Goal: Transaction & Acquisition: Obtain resource

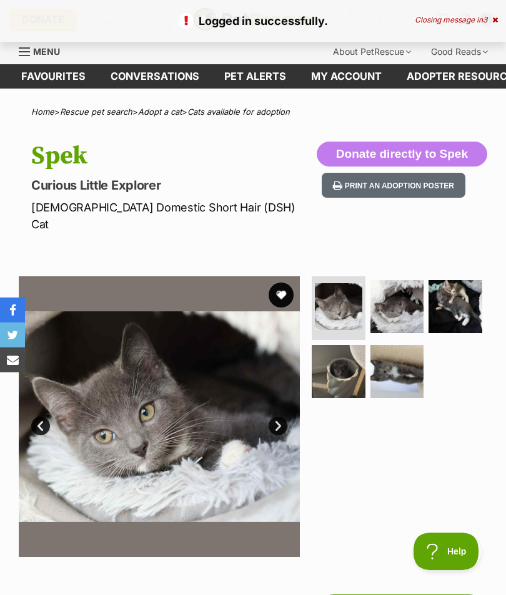
click at [276, 283] on button "favourite" at bounding box center [280, 295] width 25 height 25
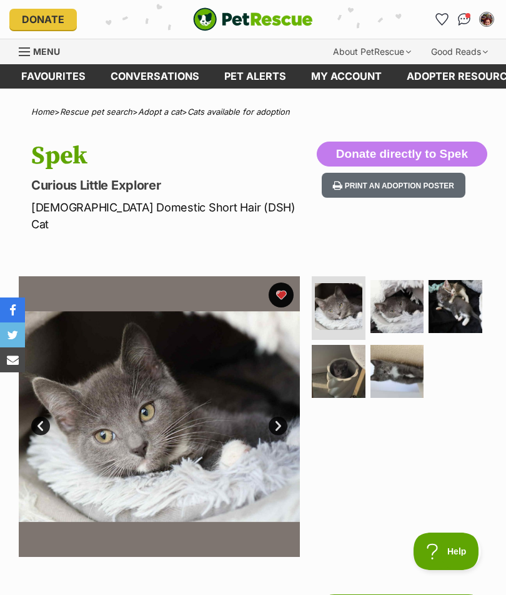
click at [264, 112] on link "Cats available for adoption" at bounding box center [238, 112] width 102 height 10
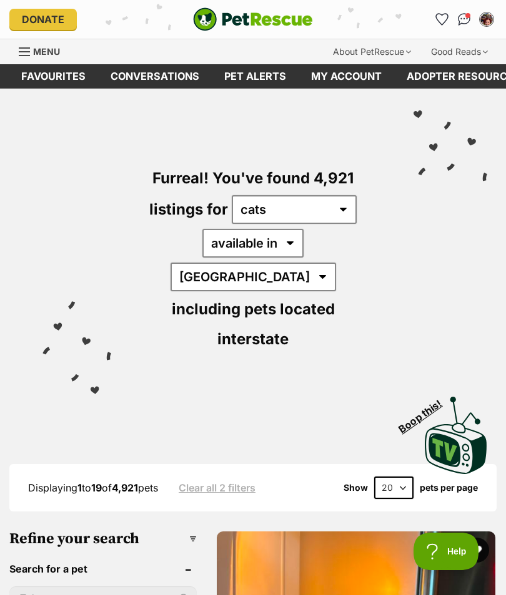
click at [167, 564] on header "Search for a pet" at bounding box center [102, 569] width 187 height 11
click at [168, 531] on h3 "Refine your search" at bounding box center [102, 539] width 187 height 17
click at [171, 531] on h3 "Refine your search" at bounding box center [102, 539] width 187 height 17
click at [166, 531] on h3 "Refine your search" at bounding box center [102, 539] width 187 height 17
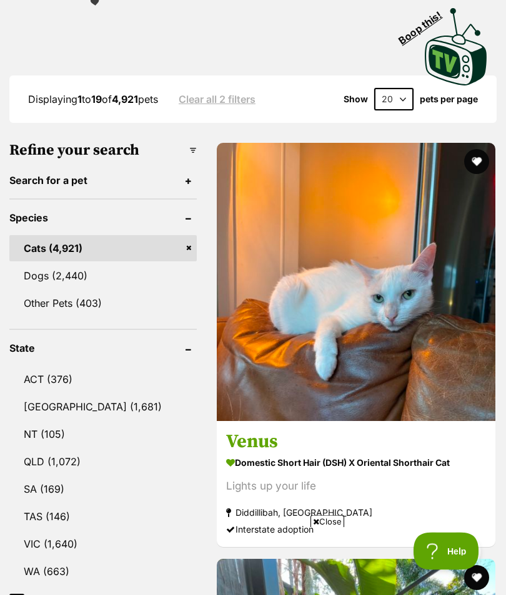
scroll to position [389, 0]
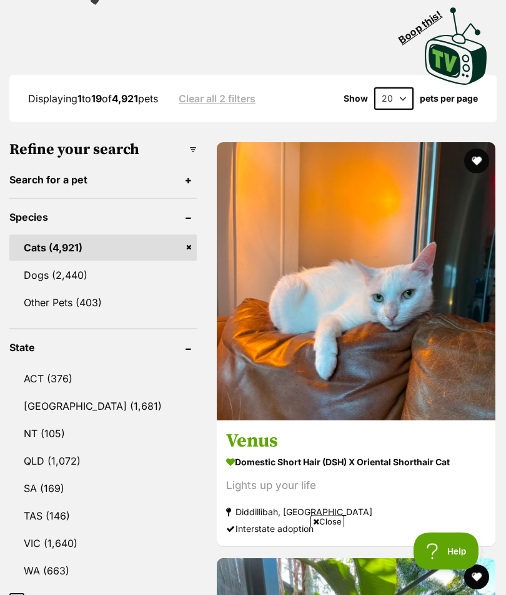
click at [60, 531] on link "VIC (1,640)" at bounding box center [102, 544] width 187 height 26
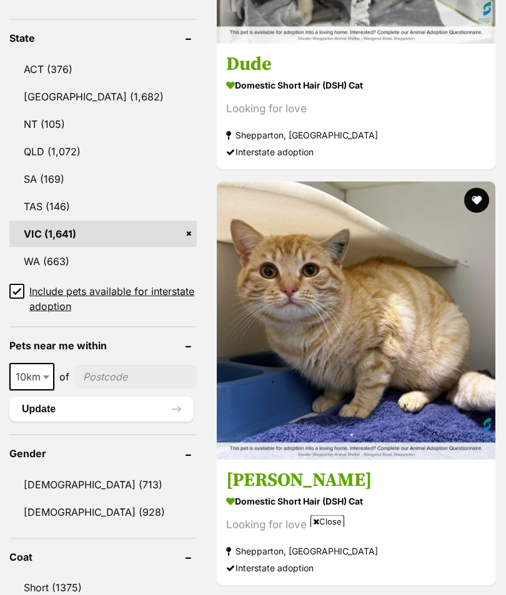
scroll to position [772, 0]
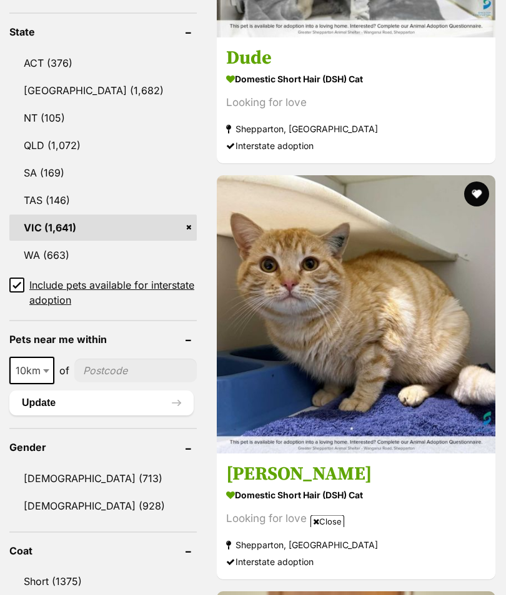
click at [39, 363] on span "10km" at bounding box center [32, 371] width 42 height 17
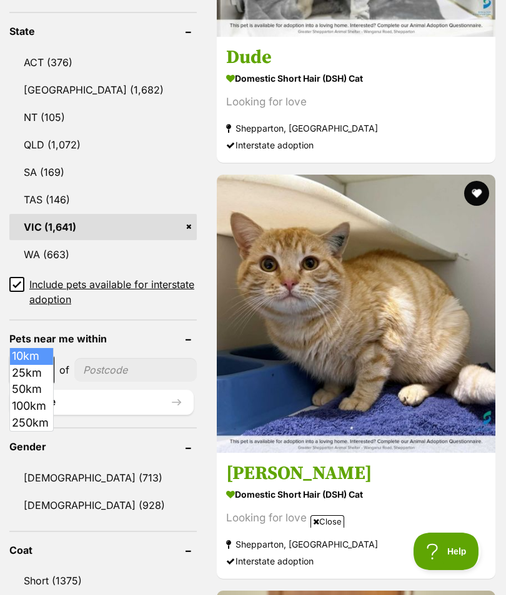
scroll to position [0, 0]
select select "50"
click at [52, 390] on button "Update" at bounding box center [101, 402] width 184 height 25
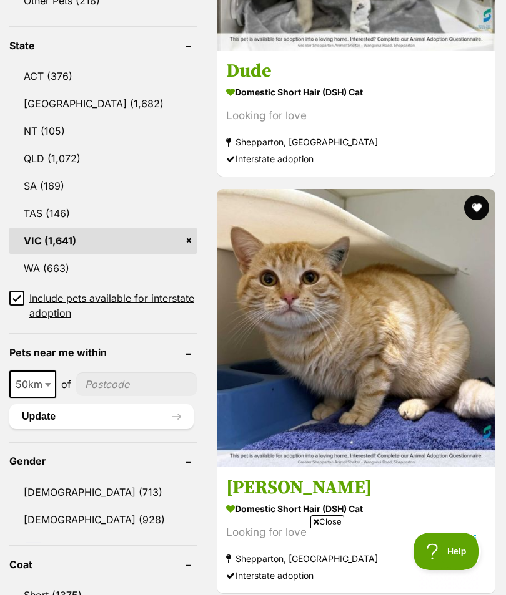
scroll to position [1024, 0]
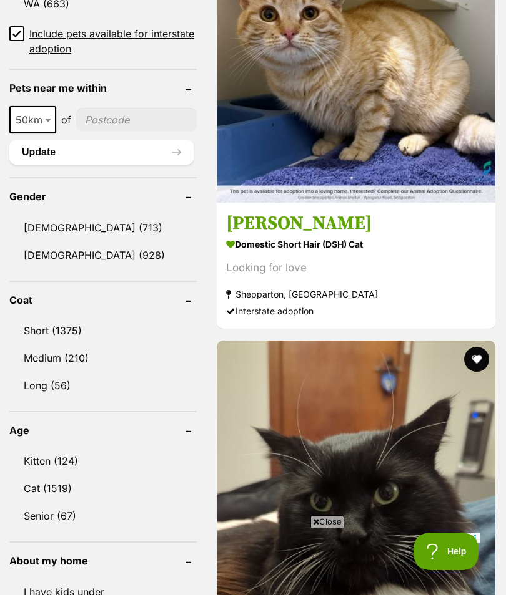
click at [52, 448] on link "Kitten (124)" at bounding box center [102, 461] width 187 height 26
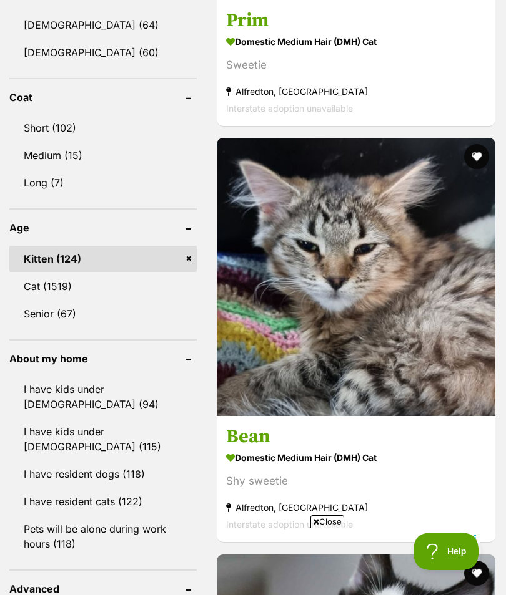
scroll to position [1261, 0]
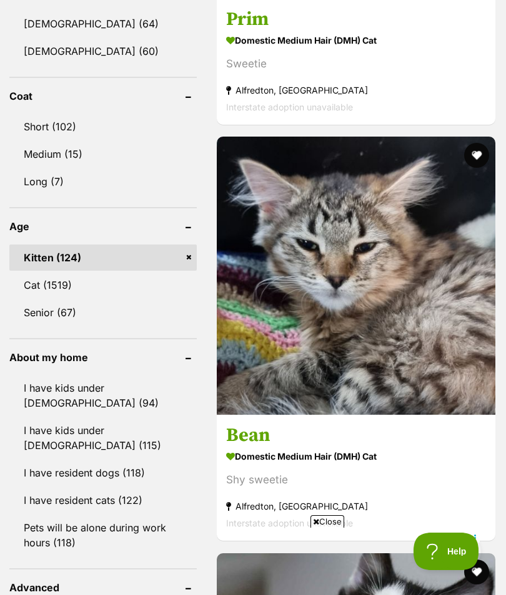
click at [113, 487] on link "I have resident cats (122)" at bounding box center [102, 500] width 187 height 26
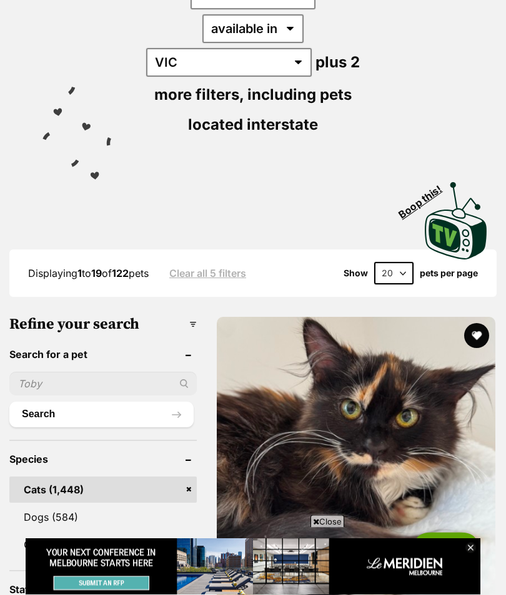
scroll to position [249, 0]
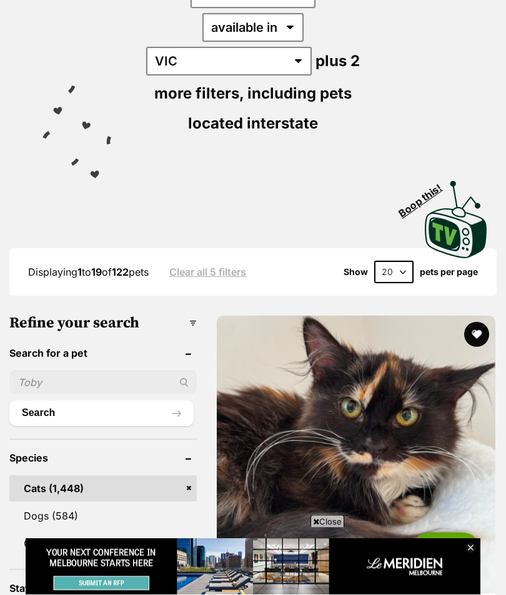
click at [421, 175] on span "Boop this!" at bounding box center [424, 197] width 57 height 45
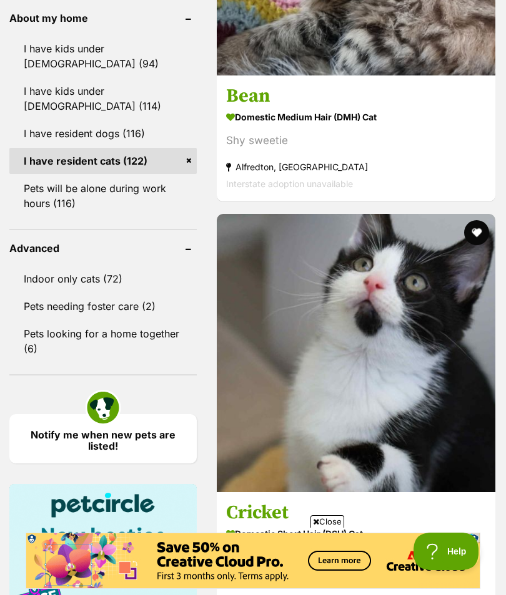
scroll to position [1600, 0]
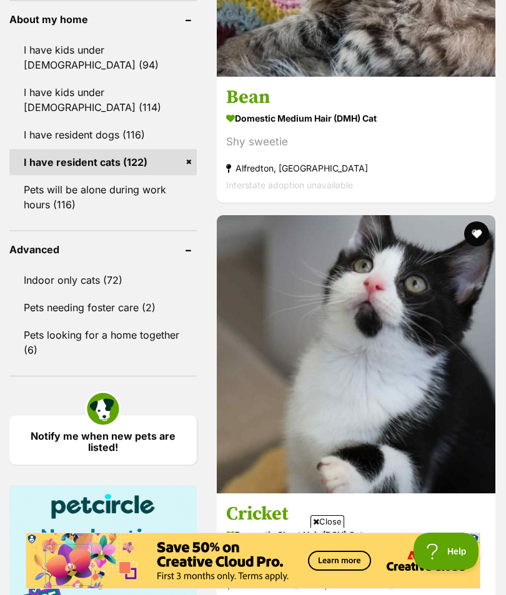
click at [99, 416] on link "Notify me when new pets are listed!" at bounding box center [102, 440] width 187 height 49
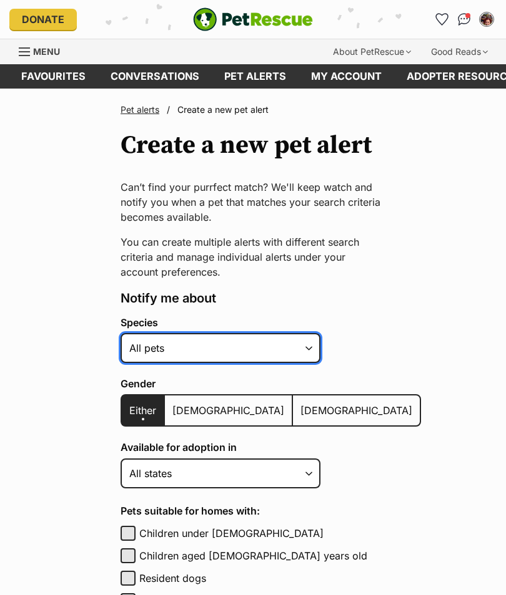
click at [313, 348] on select "Alpaca Bird Cat Chicken Cow Dog Donkey Duck Ferret Fish Goat Goose Guinea Fowl …" at bounding box center [220, 348] width 200 height 30
select select "2"
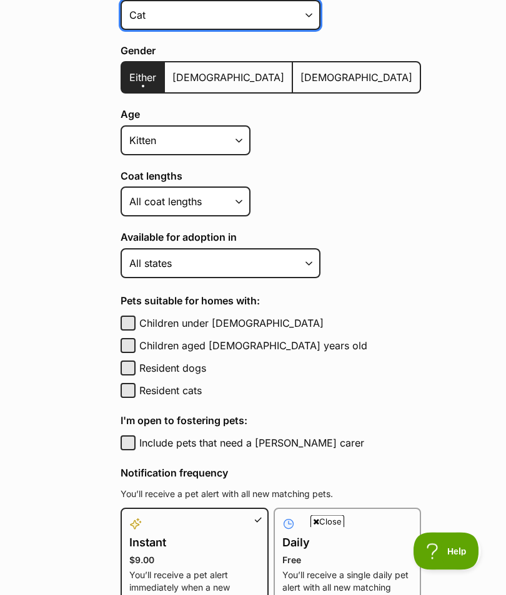
scroll to position [338, 0]
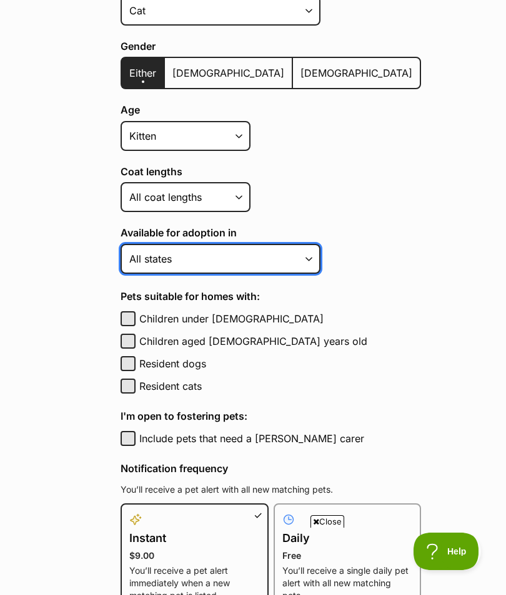
click at [304, 255] on select "Australian Capital Territory New South Wales Northern Territory Queensland Sout…" at bounding box center [220, 259] width 200 height 30
select select "2"
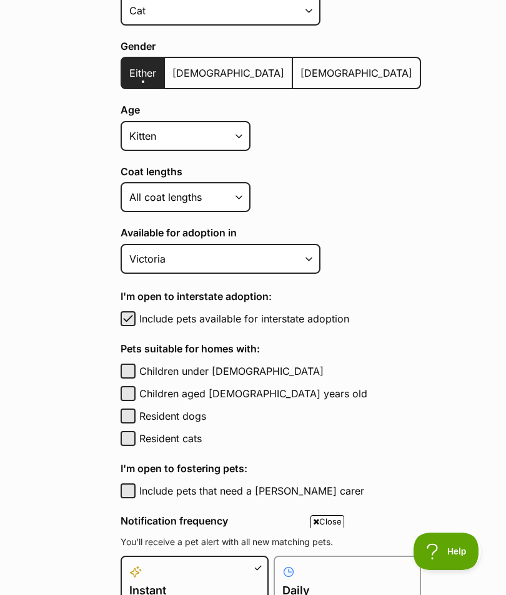
click at [134, 438] on button "Resident cats" at bounding box center [127, 438] width 15 height 15
checkbox input "true"
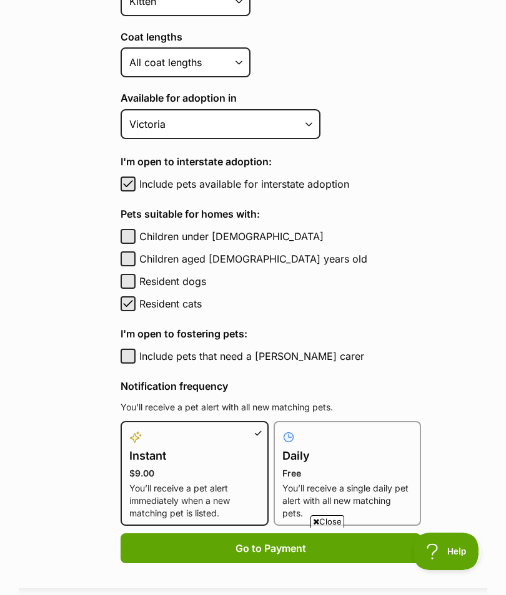
scroll to position [489, 0]
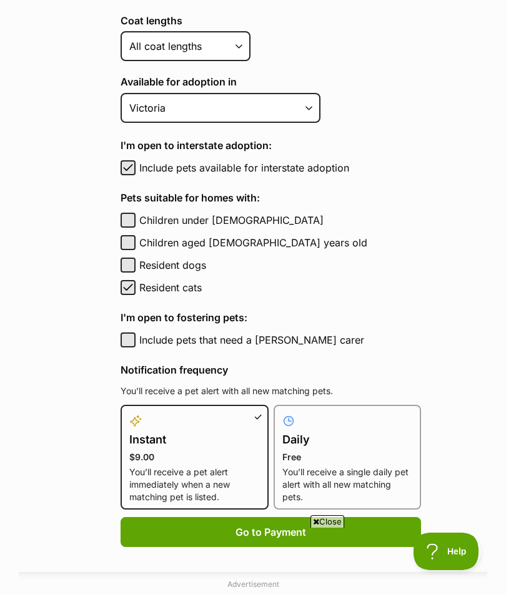
click at [334, 436] on h4 "Daily" at bounding box center [347, 439] width 130 height 17
click at [281, 413] on input "Daily Free You’ll receive a single daily pet alert with all new matching pets." at bounding box center [281, 413] width 1 height 1
radio input "true"
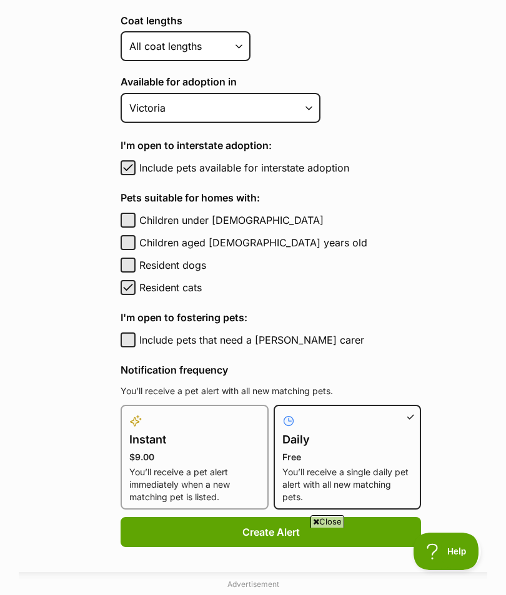
click at [288, 534] on button "Create Alert" at bounding box center [270, 532] width 300 height 30
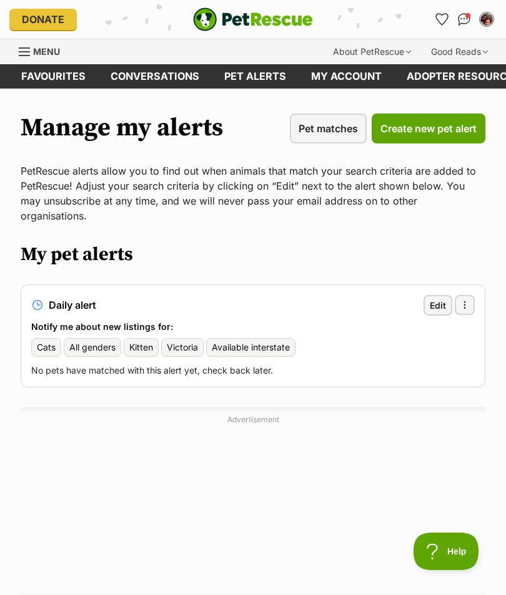
click at [439, 299] on span "Edit" at bounding box center [437, 305] width 16 height 13
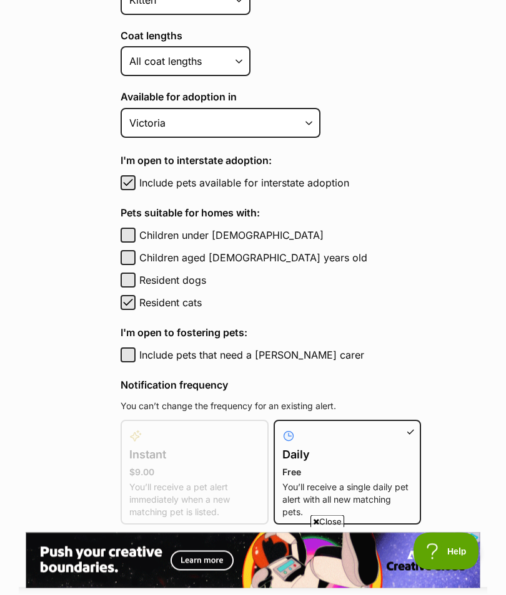
click at [135, 180] on button "Include pets available for interstate adoption" at bounding box center [127, 183] width 15 height 15
checkbox input "false"
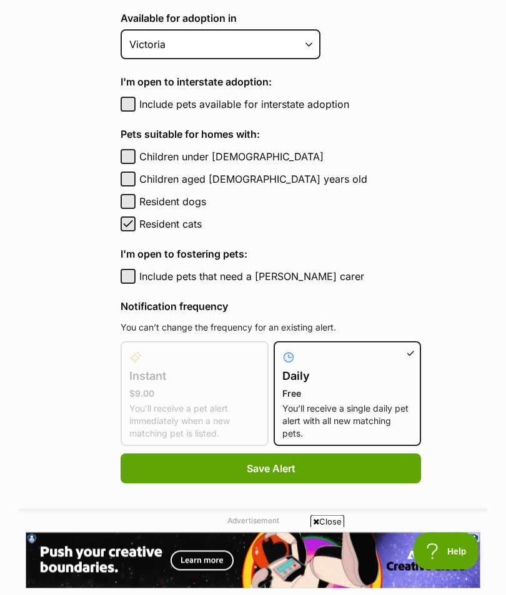
scroll to position [552, 0]
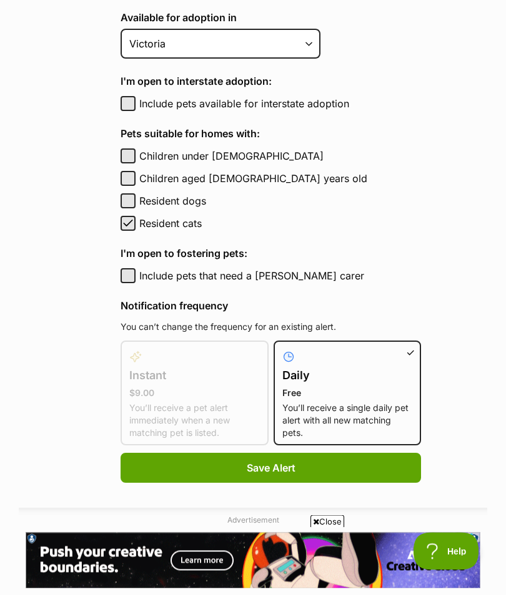
click at [285, 466] on button "Save Alert" at bounding box center [270, 469] width 300 height 30
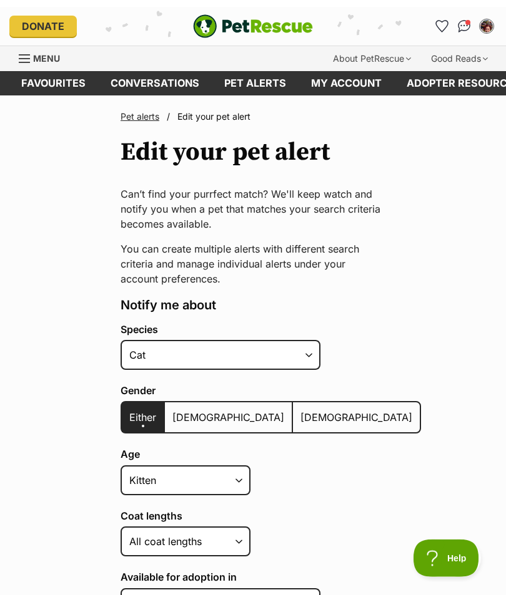
scroll to position [0, 0]
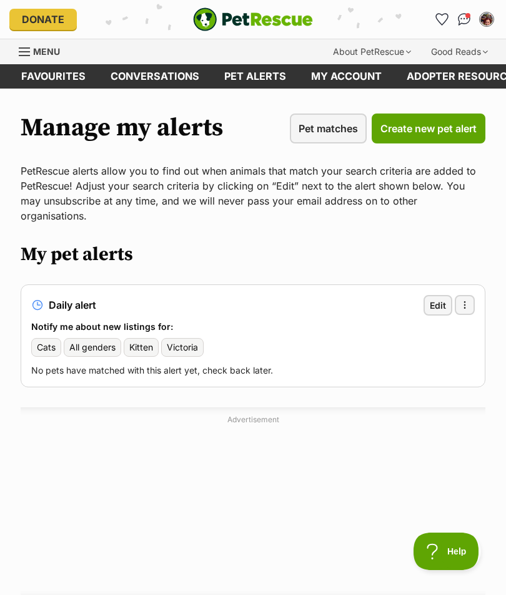
click at [504, 350] on main "Manage my alerts Pet matches Create new pet alert PetRescue alerts allow you to…" at bounding box center [253, 357] width 506 height 536
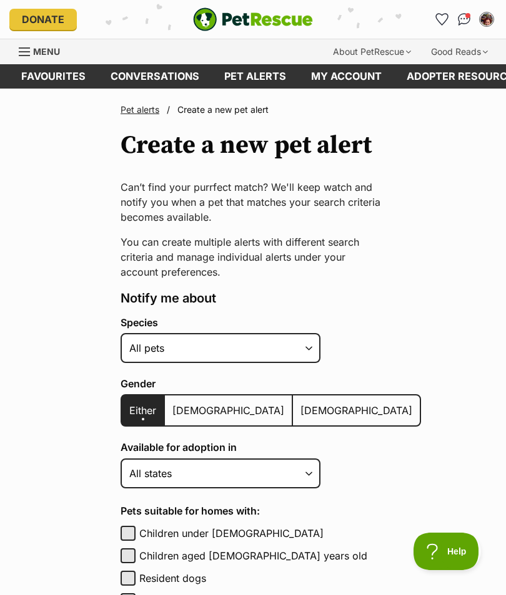
click at [21, 49] on div "Menu" at bounding box center [25, 52] width 12 height 10
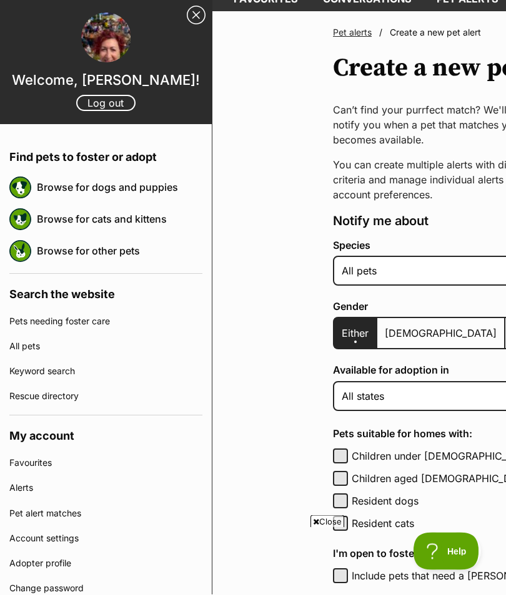
scroll to position [81, 0]
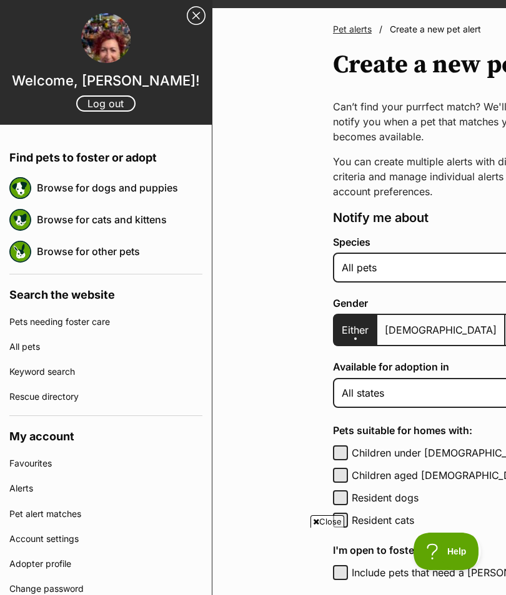
click at [63, 366] on link "Keyword search" at bounding box center [105, 372] width 193 height 25
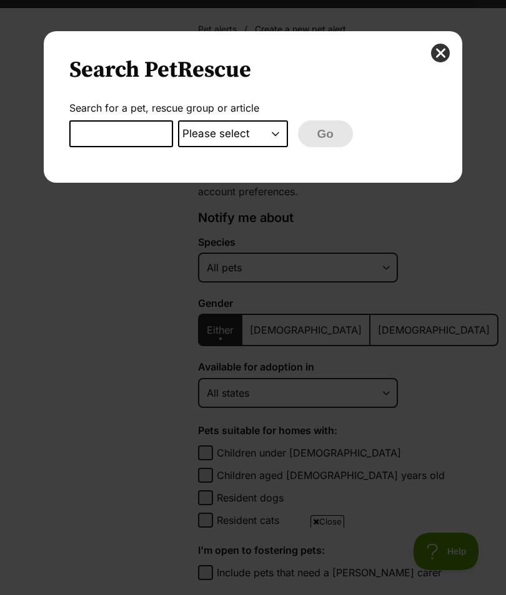
scroll to position [0, 0]
click at [438, 59] on button "close" at bounding box center [440, 53] width 19 height 19
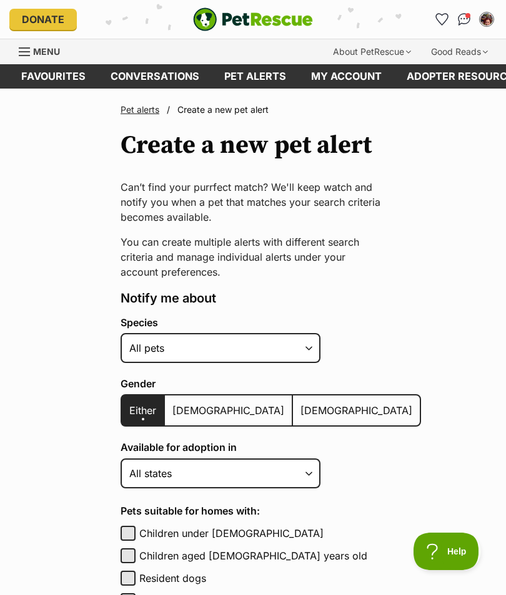
click at [361, 75] on link "My account" at bounding box center [345, 76] width 95 height 24
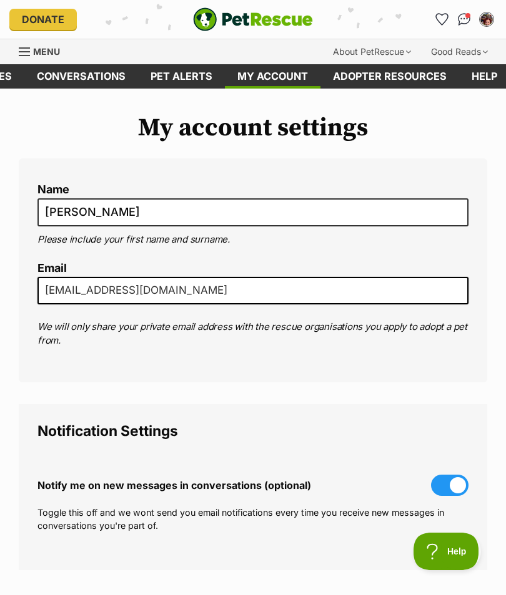
scroll to position [0, 73]
click at [381, 75] on link "Adopter resources" at bounding box center [390, 76] width 139 height 24
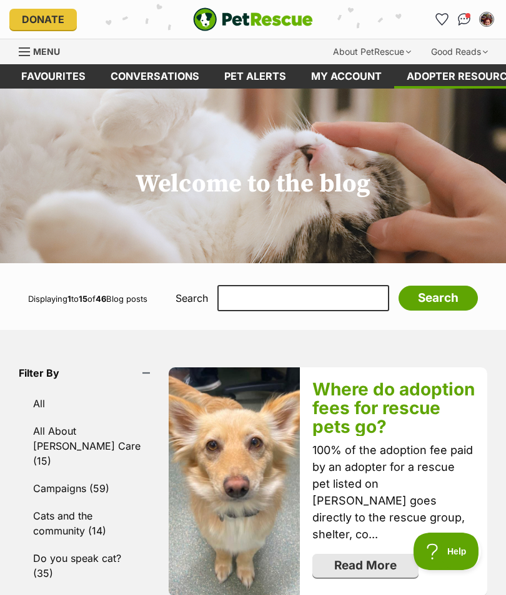
click at [160, 72] on link "Conversations" at bounding box center [155, 76] width 114 height 24
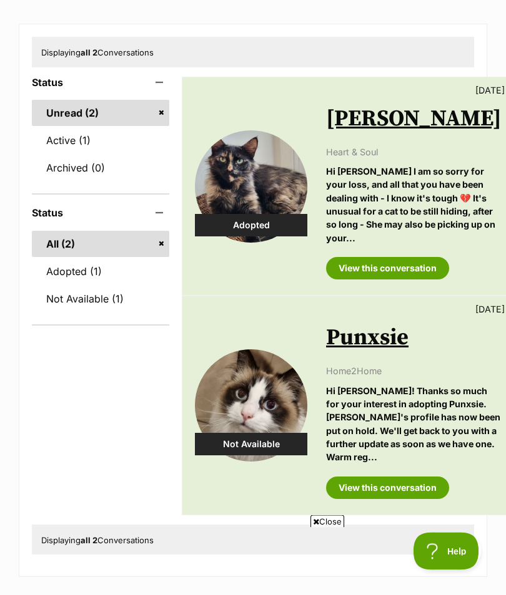
scroll to position [137, 0]
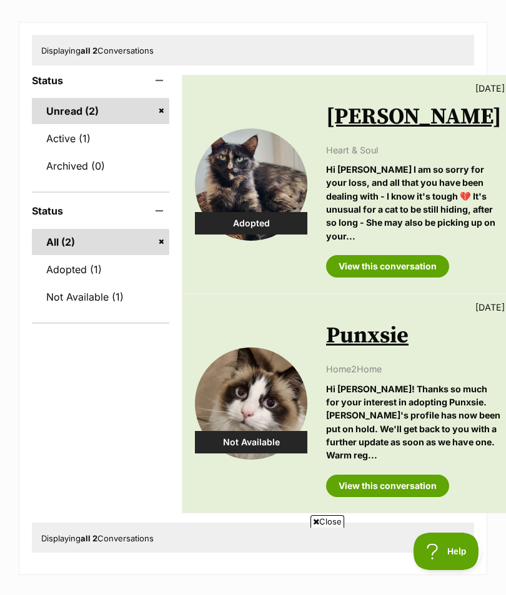
click at [427, 278] on link "View this conversation" at bounding box center [387, 266] width 123 height 22
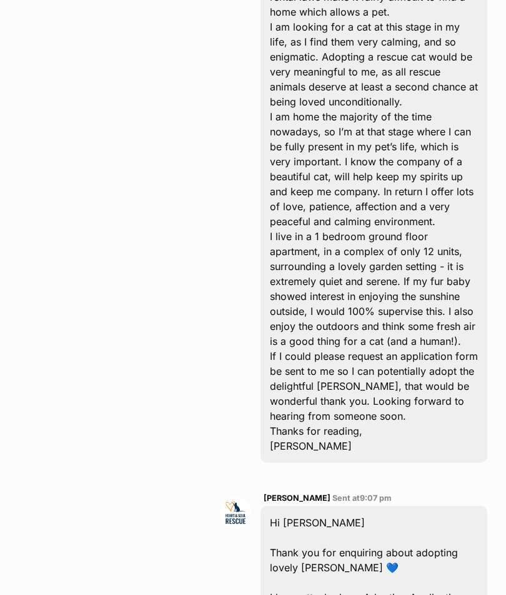
scroll to position [516, 0]
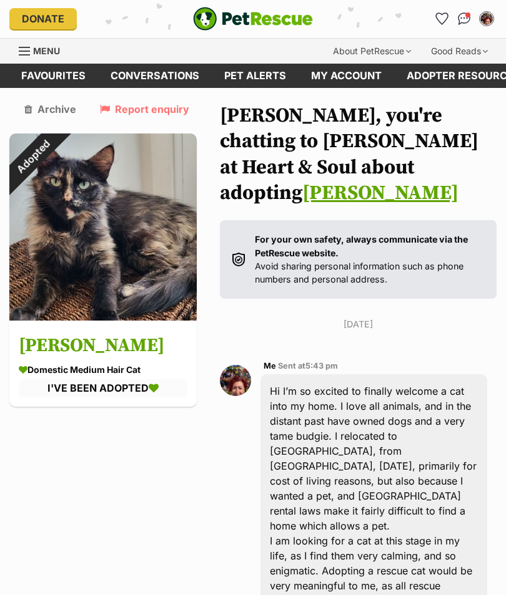
scroll to position [0, 0]
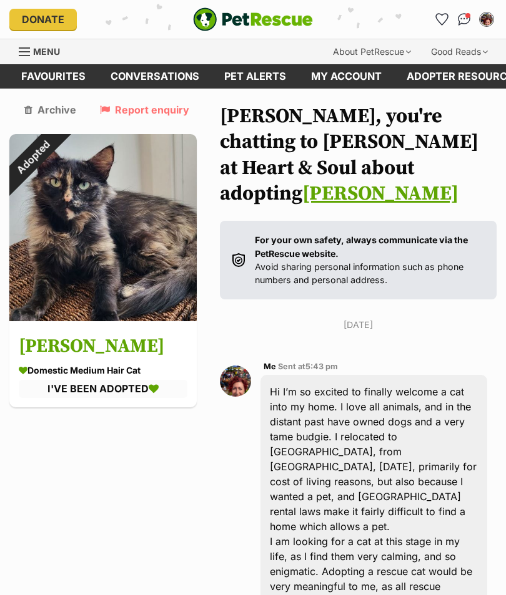
click at [57, 69] on link "Favourites" at bounding box center [53, 76] width 89 height 24
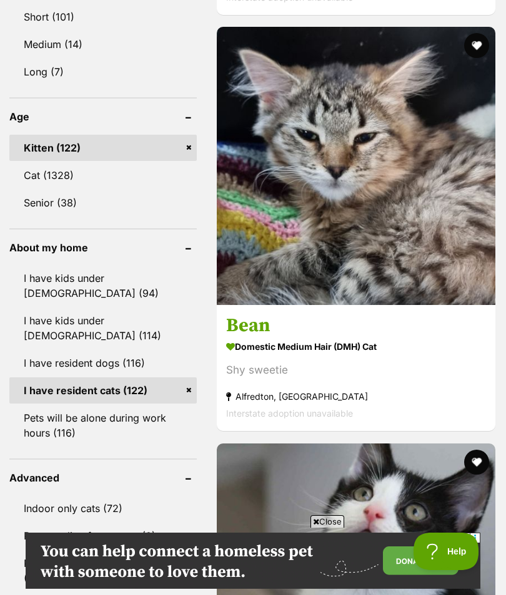
scroll to position [1371, 0]
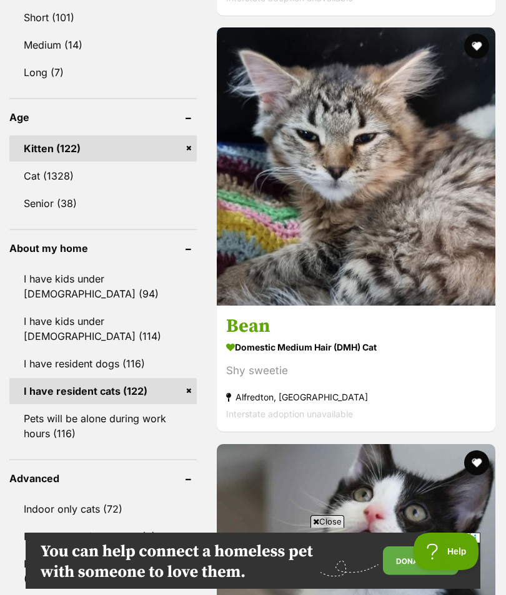
click at [398, 278] on img at bounding box center [356, 166] width 278 height 278
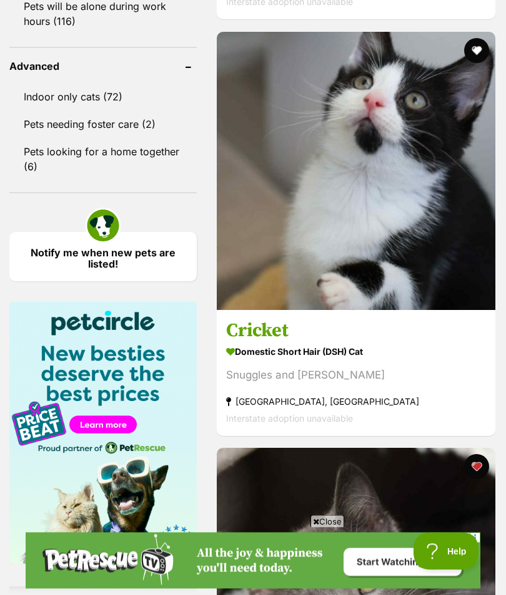
scroll to position [1783, 0]
click at [394, 286] on img at bounding box center [356, 171] width 278 height 278
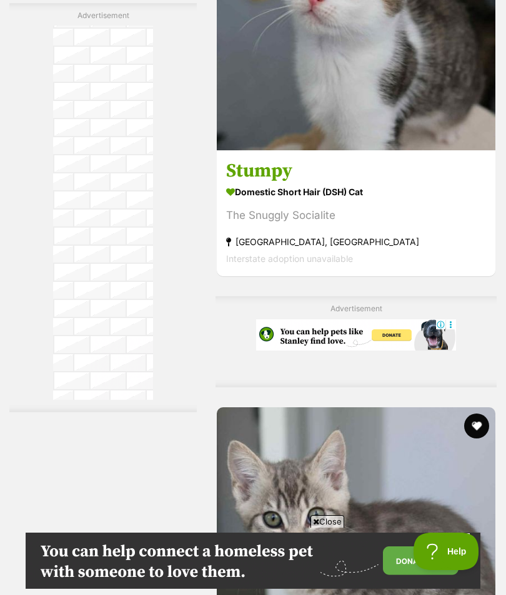
scroll to position [0, 0]
click at [429, 146] on img at bounding box center [356, 11] width 278 height 278
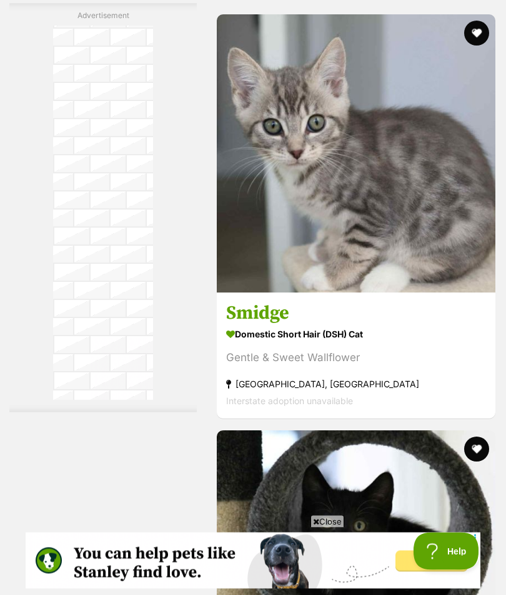
scroll to position [3169, 0]
click at [404, 293] on img at bounding box center [356, 153] width 278 height 278
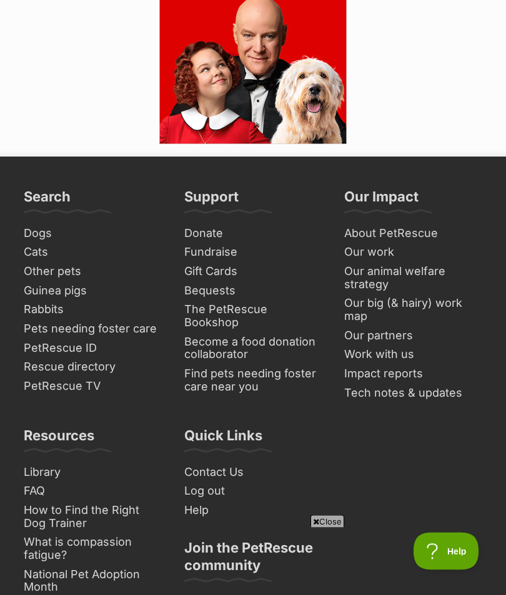
scroll to position [9653, 0]
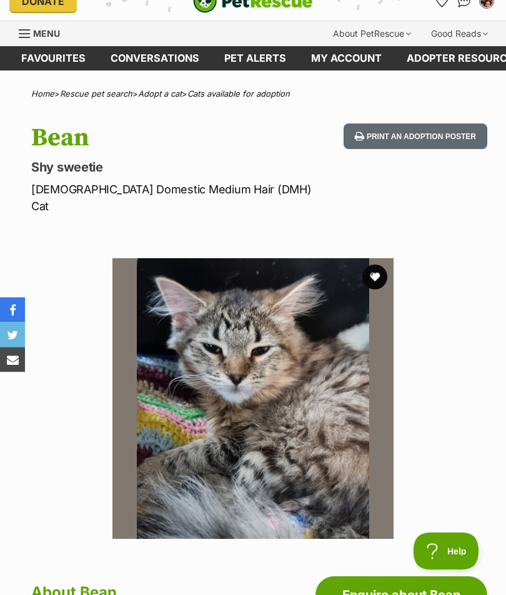
scroll to position [12, 0]
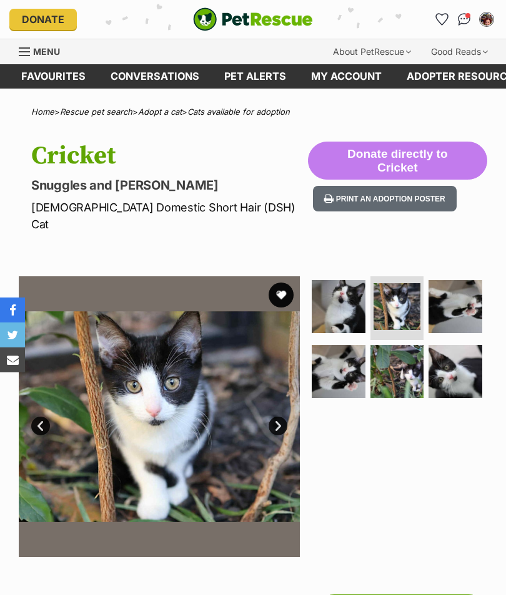
click at [280, 417] on link "Next" at bounding box center [277, 426] width 19 height 19
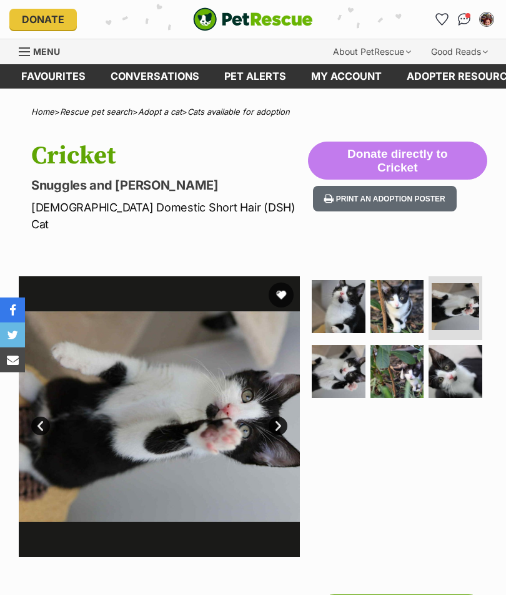
click at [281, 417] on link "Next" at bounding box center [277, 426] width 19 height 19
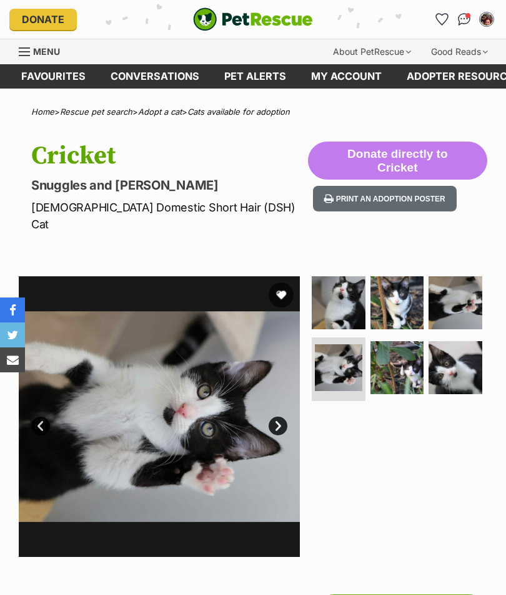
click at [278, 417] on link "Next" at bounding box center [277, 426] width 19 height 19
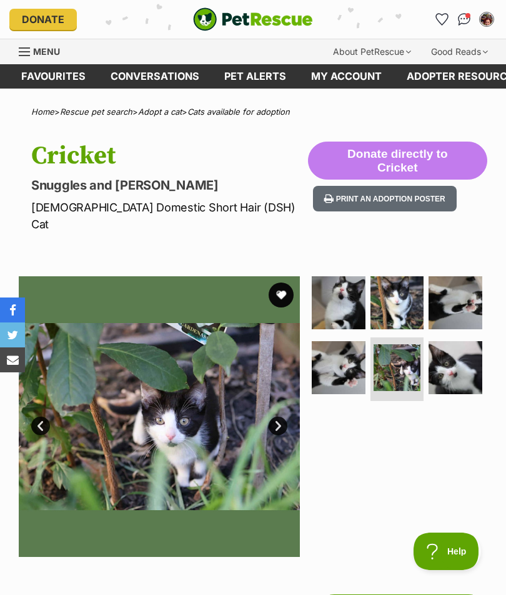
click at [283, 417] on link "Next" at bounding box center [277, 426] width 19 height 19
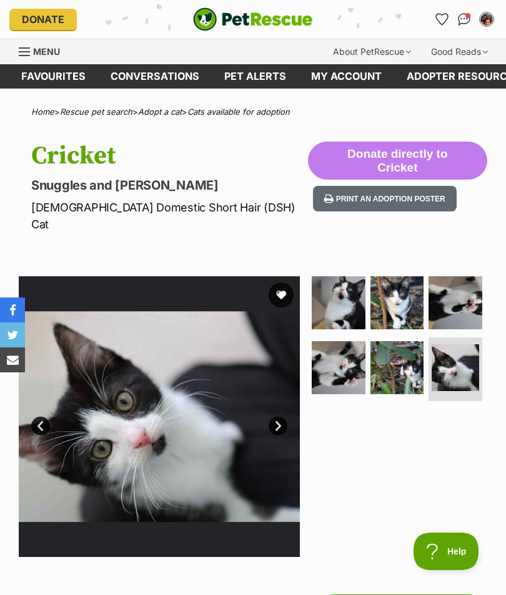
click at [283, 417] on link "Next" at bounding box center [277, 426] width 19 height 19
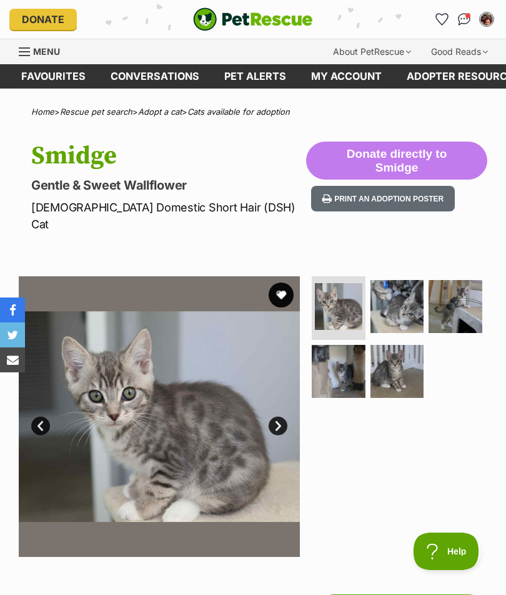
click at [401, 288] on img at bounding box center [397, 307] width 54 height 54
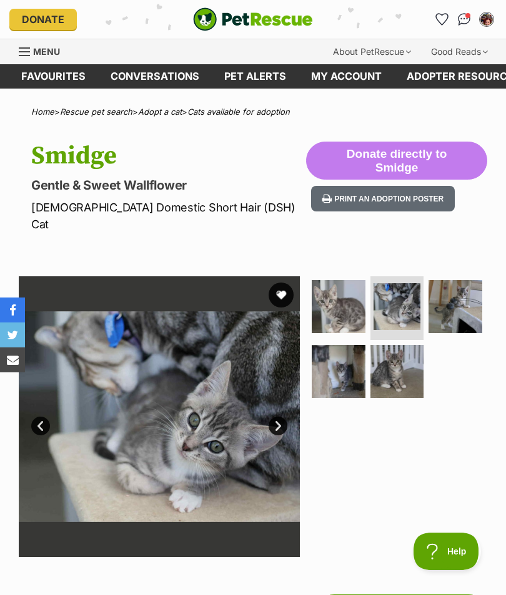
click at [461, 286] on img at bounding box center [455, 307] width 54 height 54
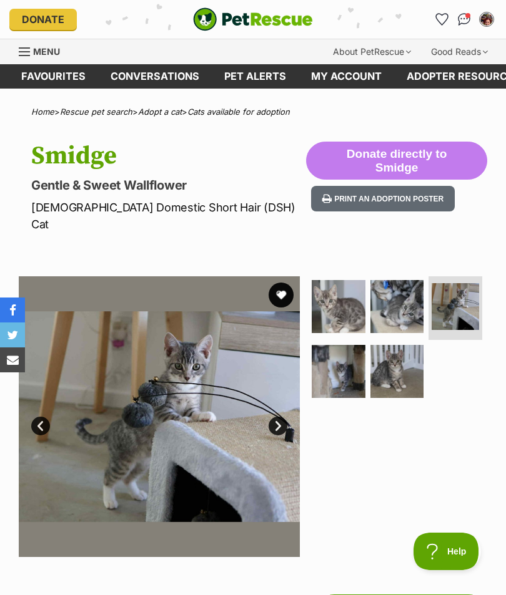
click at [283, 417] on link "Next" at bounding box center [277, 426] width 19 height 19
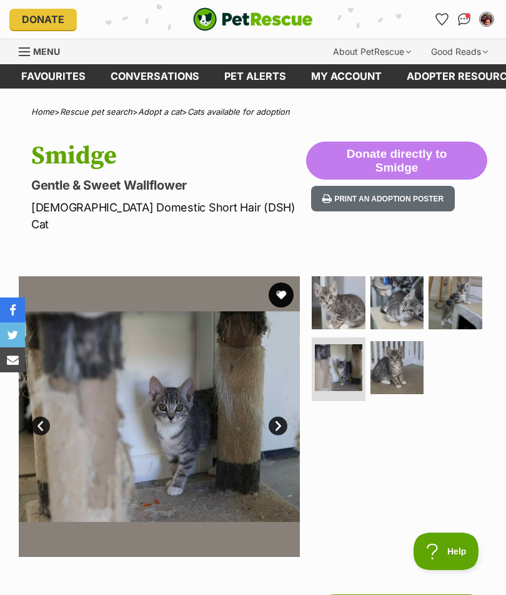
click at [282, 417] on link "Next" at bounding box center [277, 426] width 19 height 19
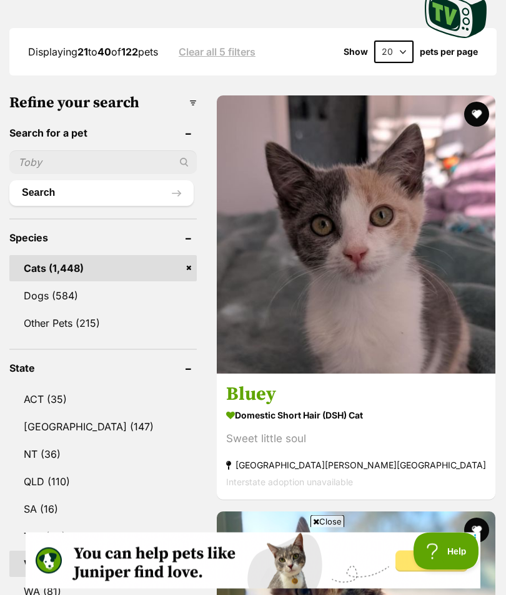
scroll to position [476, 0]
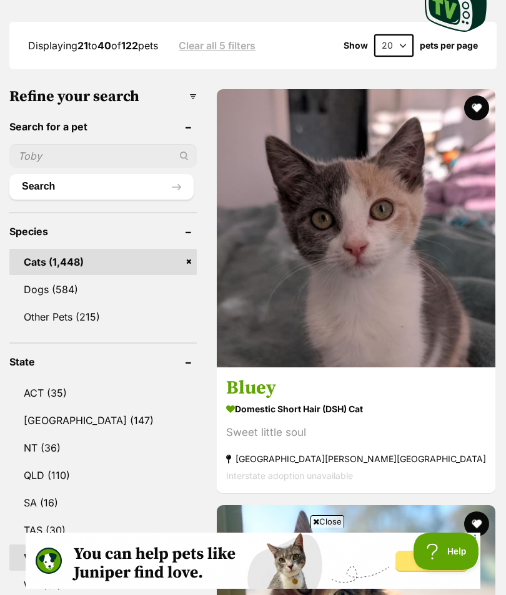
click at [395, 301] on img at bounding box center [356, 228] width 278 height 278
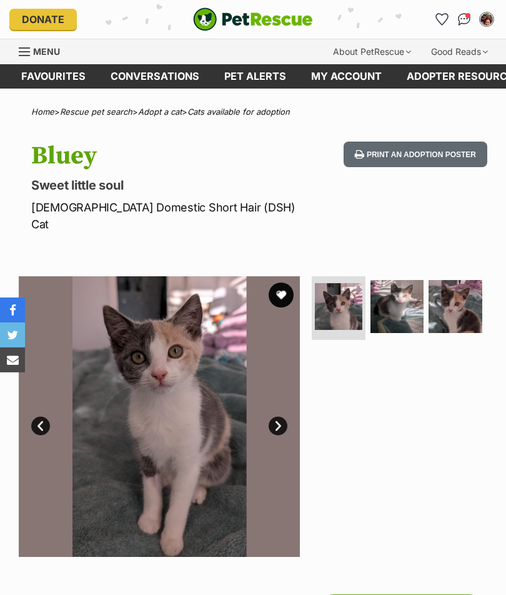
click at [284, 417] on link "Next" at bounding box center [277, 426] width 19 height 19
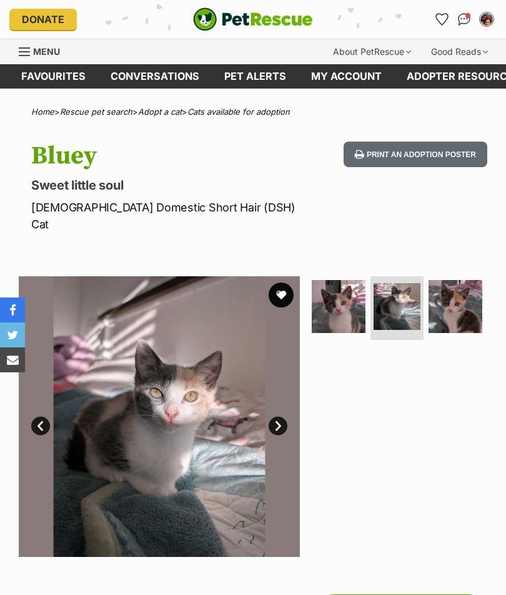
click at [286, 401] on img at bounding box center [159, 416] width 281 height 281
click at [282, 417] on link "Next" at bounding box center [277, 426] width 19 height 19
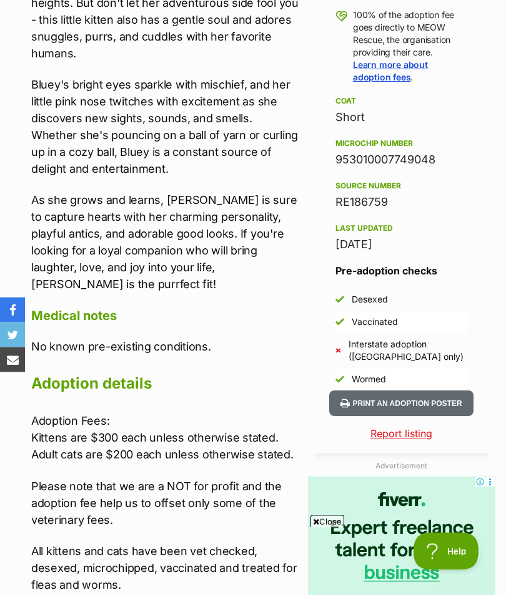
scroll to position [861, 0]
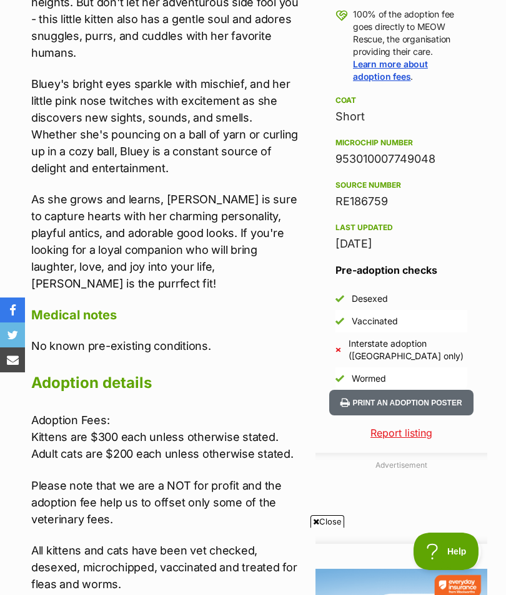
click at [282, 477] on p "Please note that we are a NOT for profit and the adoption fee help us to offset…" at bounding box center [165, 502] width 268 height 51
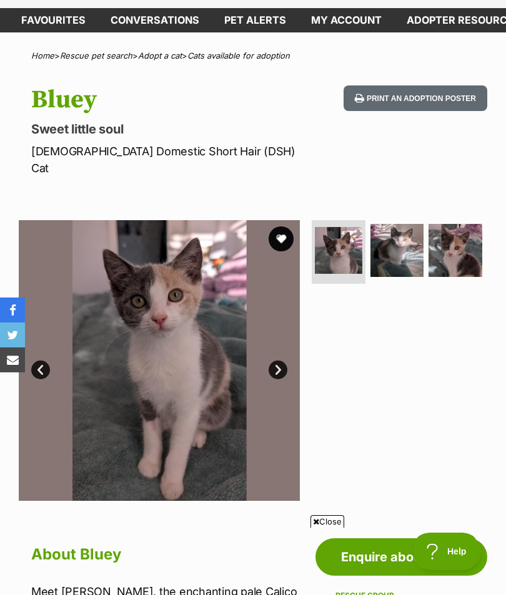
scroll to position [0, 0]
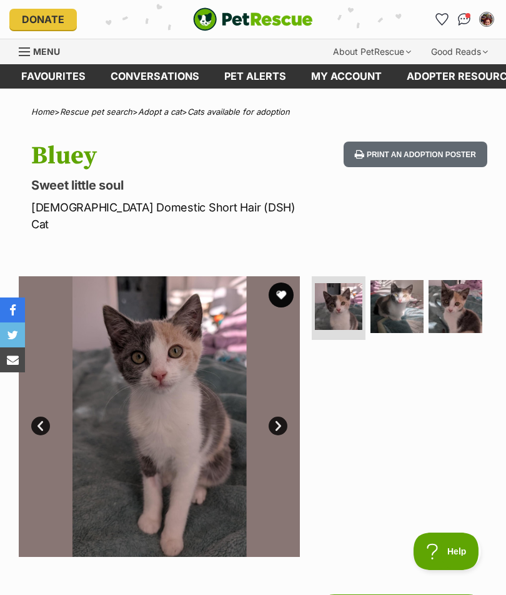
click at [273, 417] on link "Next" at bounding box center [277, 426] width 19 height 19
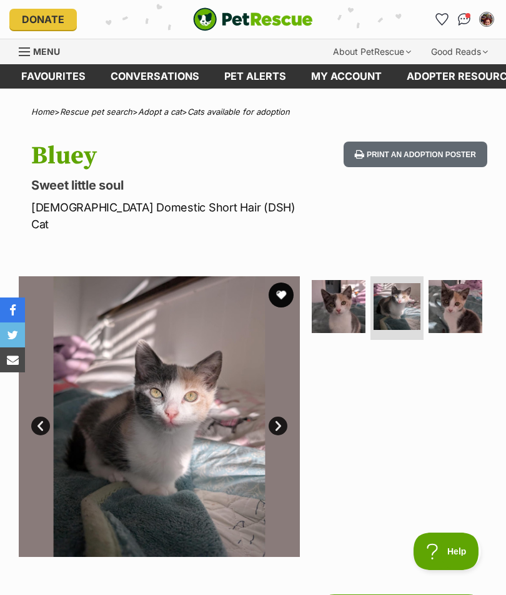
click at [283, 417] on link "Next" at bounding box center [277, 426] width 19 height 19
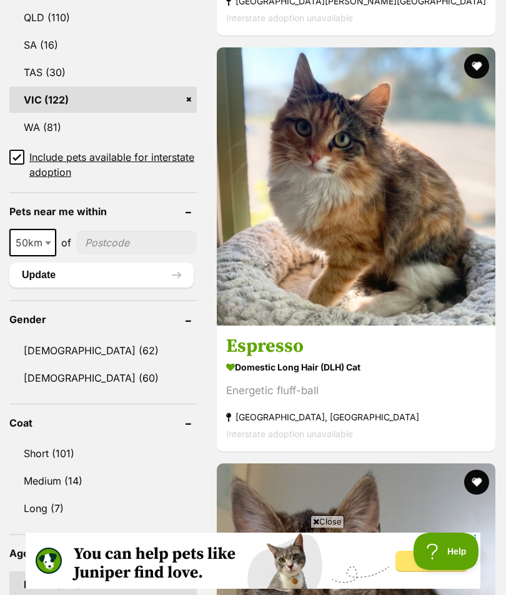
click at [431, 304] on img at bounding box center [356, 186] width 278 height 278
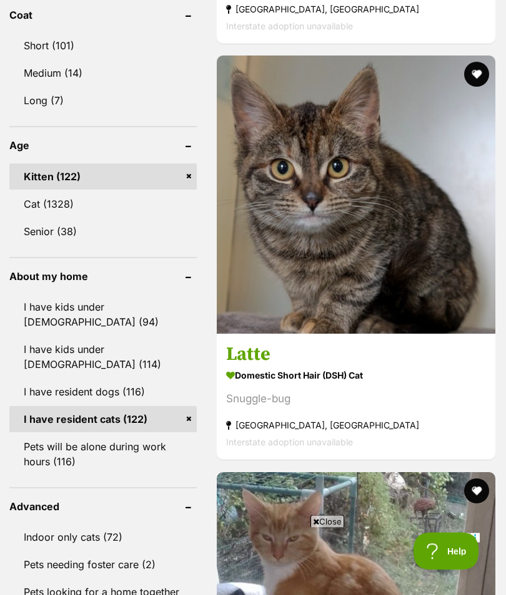
scroll to position [1343, 0]
click at [421, 311] on img at bounding box center [356, 195] width 278 height 278
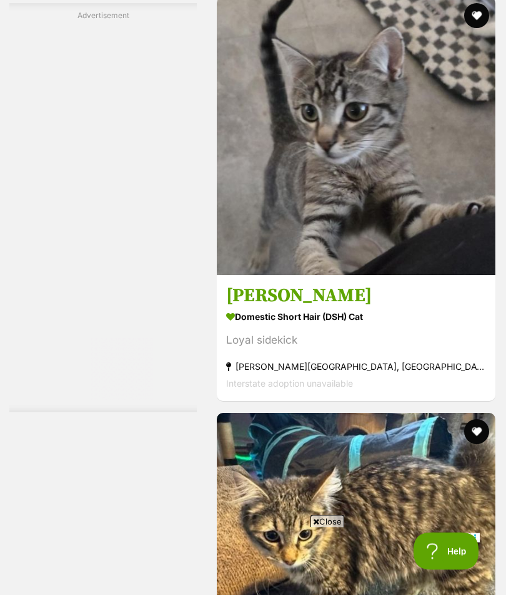
scroll to position [4121, 0]
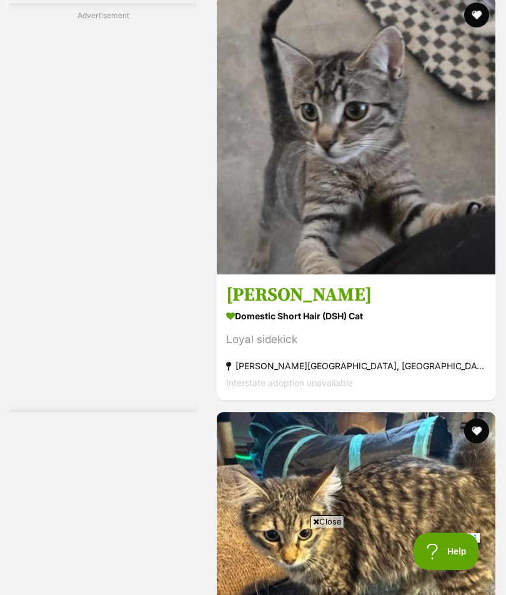
click at [424, 275] on img at bounding box center [356, 135] width 278 height 278
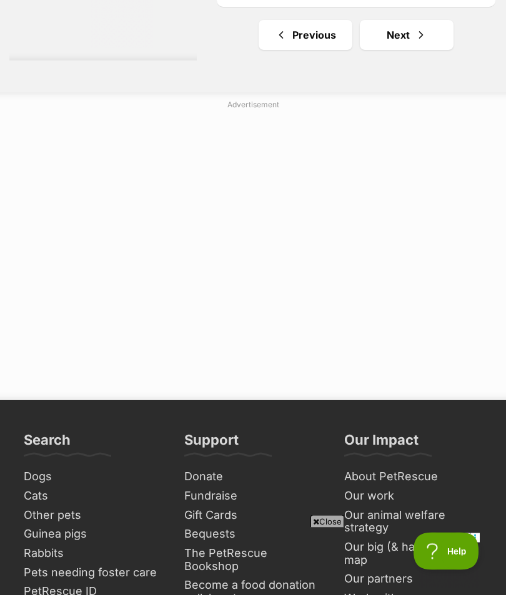
scroll to position [9673, 0]
click at [409, 50] on link "Next" at bounding box center [407, 35] width 94 height 30
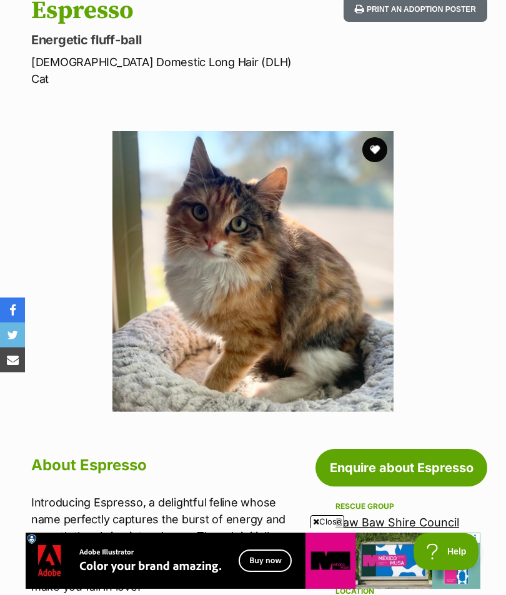
scroll to position [147, 0]
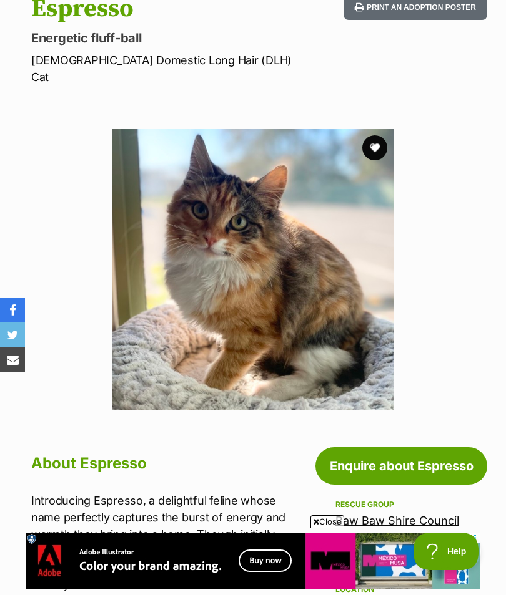
click at [383, 135] on button "favourite" at bounding box center [374, 147] width 25 height 25
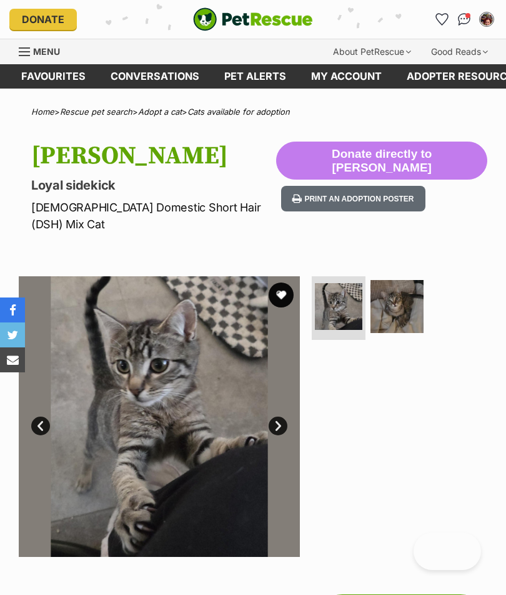
click at [278, 417] on link "Next" at bounding box center [277, 426] width 19 height 19
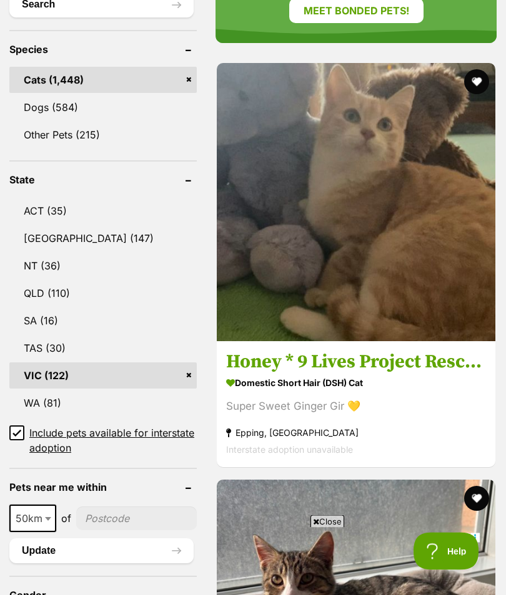
scroll to position [659, 0]
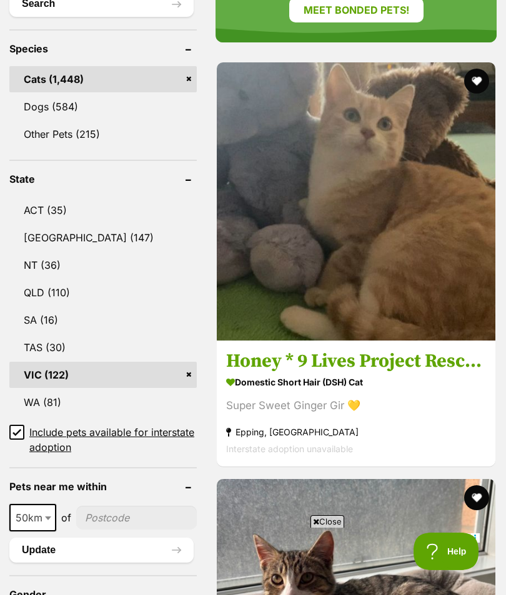
click at [389, 235] on img at bounding box center [356, 201] width 278 height 278
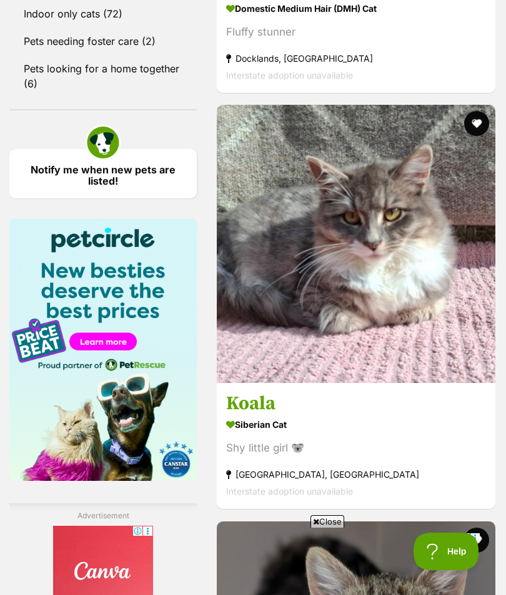
scroll to position [1866, 0]
click at [398, 337] on img at bounding box center [356, 244] width 278 height 278
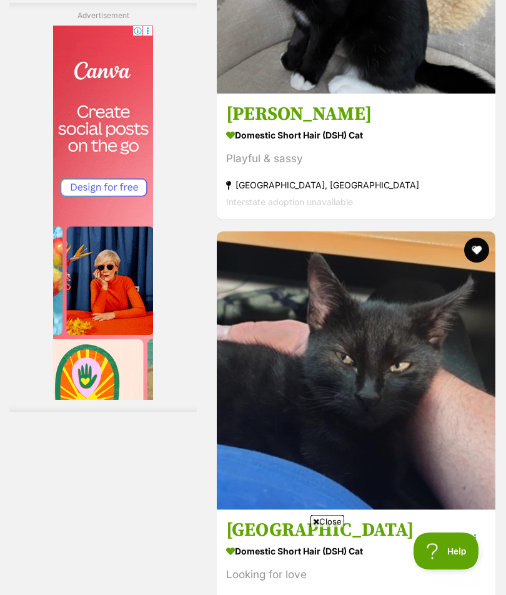
scroll to position [6580, 0]
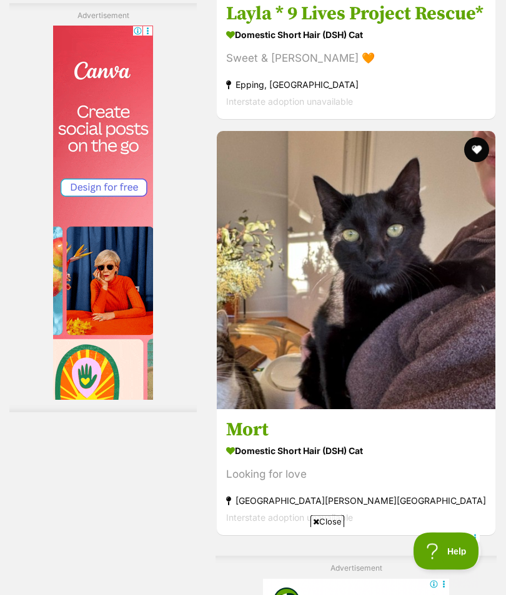
scroll to position [7930, 0]
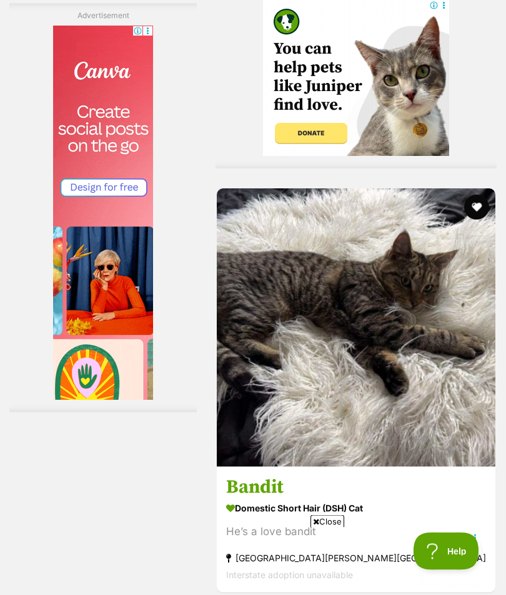
scroll to position [8508, 0]
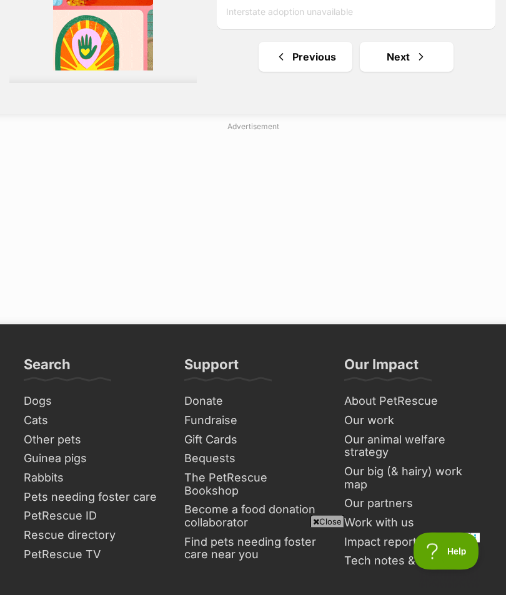
scroll to position [9489, 0]
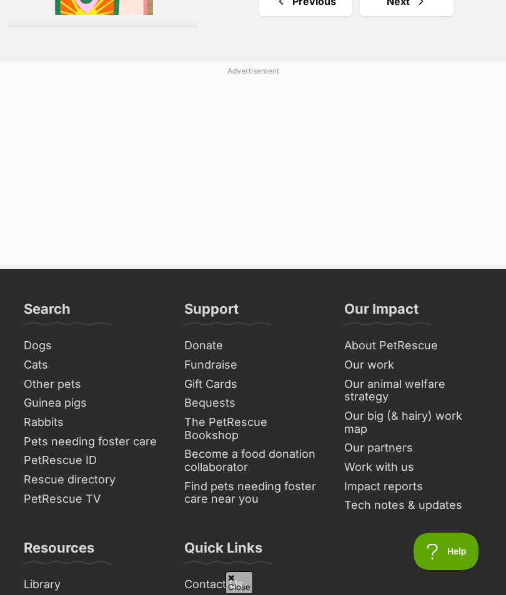
click at [400, 16] on link "Next" at bounding box center [407, 1] width 94 height 30
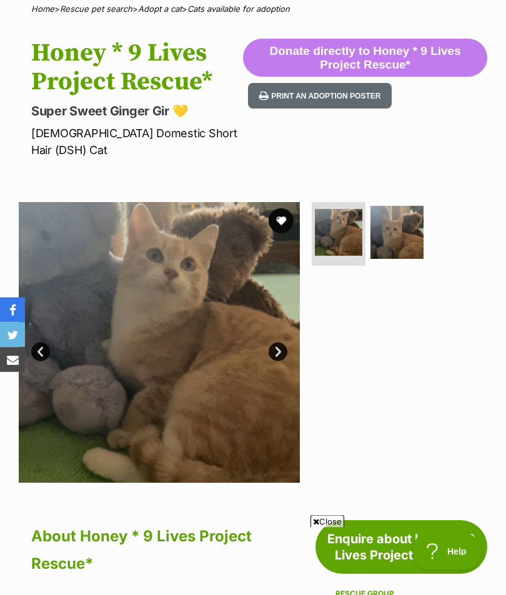
scroll to position [102, 0]
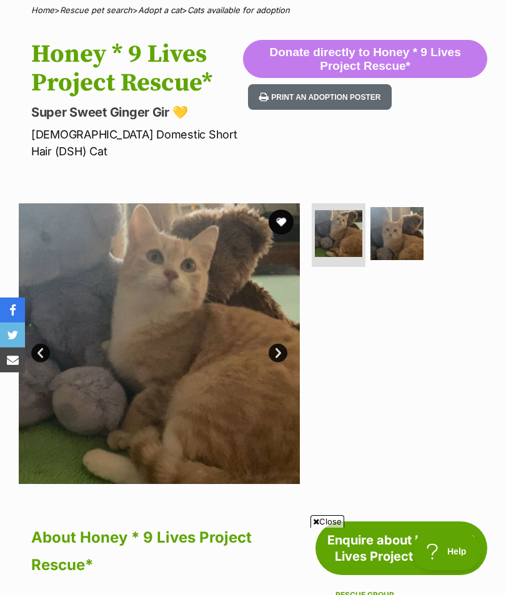
click at [281, 344] on link "Next" at bounding box center [277, 353] width 19 height 19
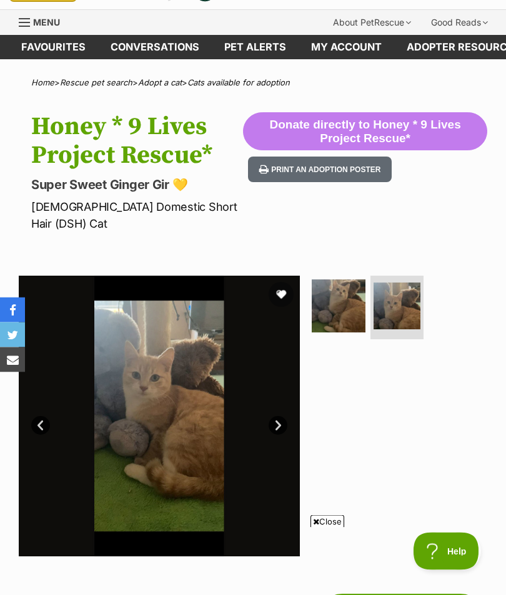
scroll to position [0, 0]
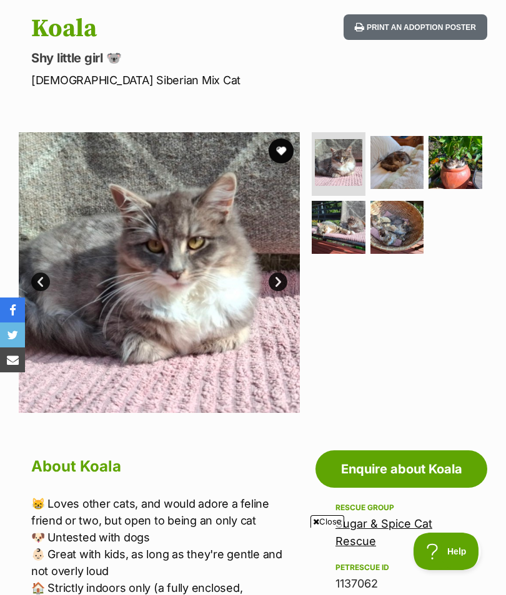
scroll to position [127, 0]
click at [276, 276] on link "Next" at bounding box center [277, 282] width 19 height 19
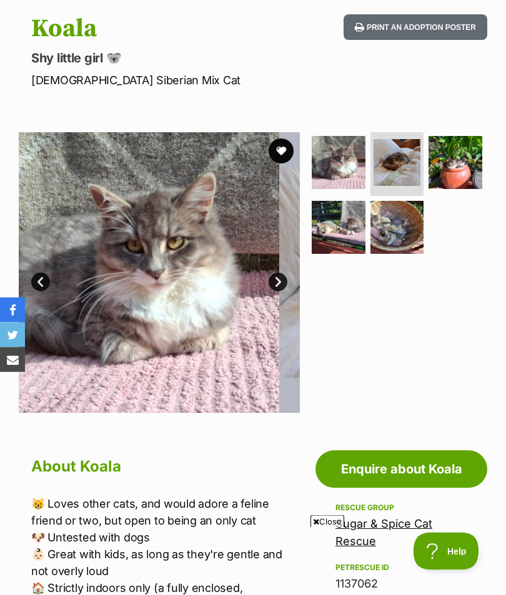
scroll to position [127, 0]
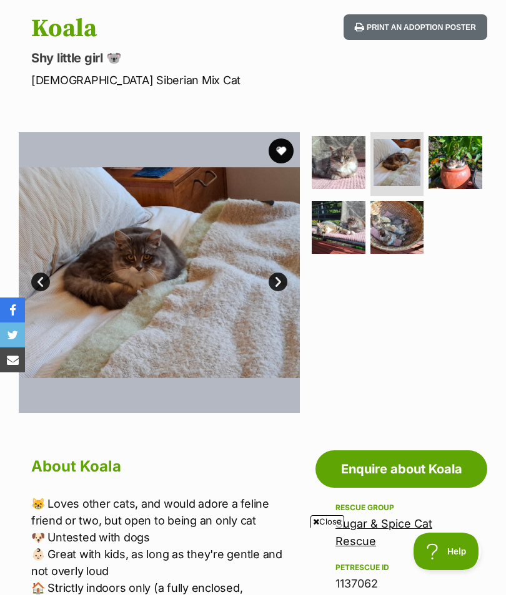
click at [280, 279] on link "Next" at bounding box center [277, 282] width 19 height 19
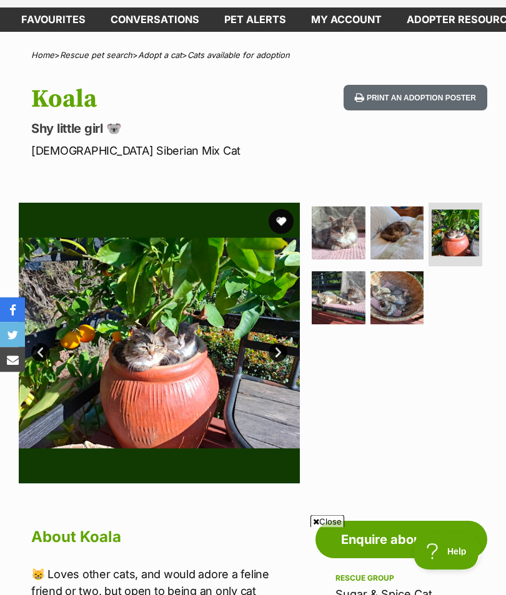
scroll to position [18, 0]
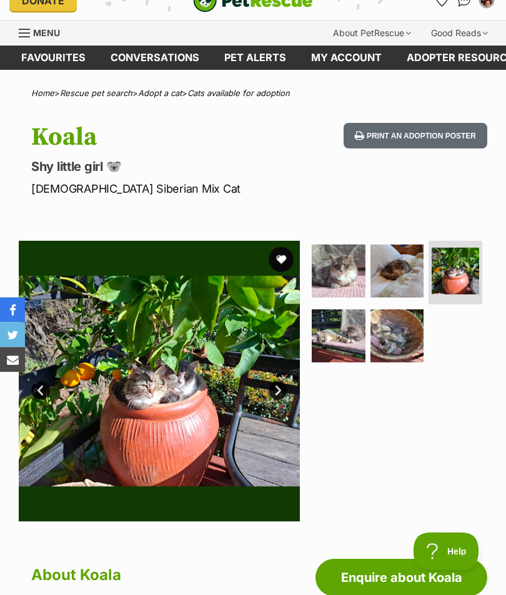
click at [280, 385] on link "Next" at bounding box center [277, 391] width 19 height 19
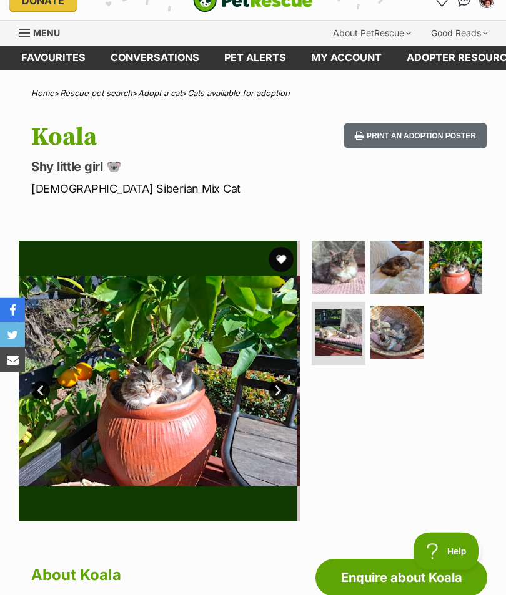
scroll to position [19, 0]
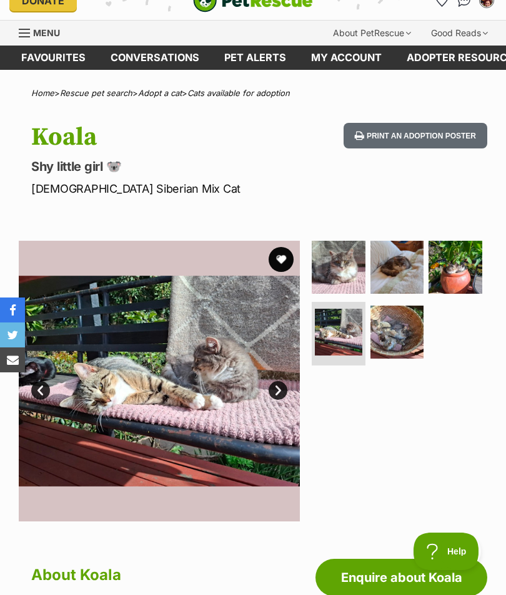
click at [283, 381] on link "Next" at bounding box center [277, 390] width 19 height 19
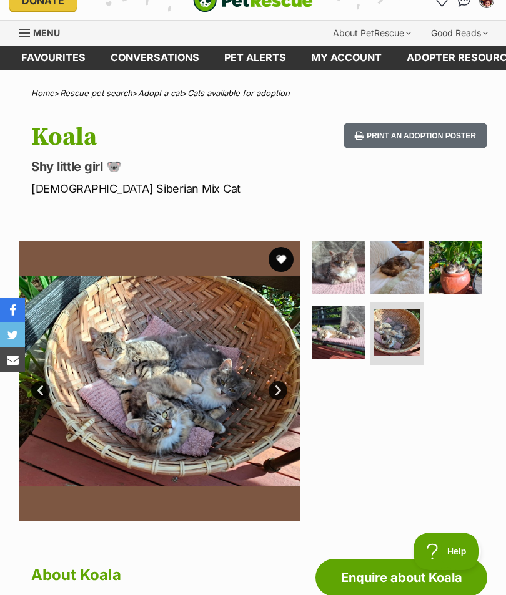
click at [283, 383] on link "Next" at bounding box center [277, 390] width 19 height 19
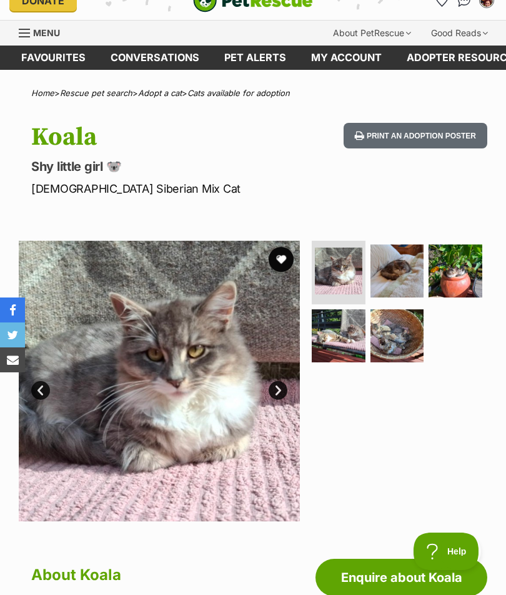
click at [345, 272] on img at bounding box center [338, 271] width 47 height 47
click at [282, 384] on link "Next" at bounding box center [277, 390] width 19 height 19
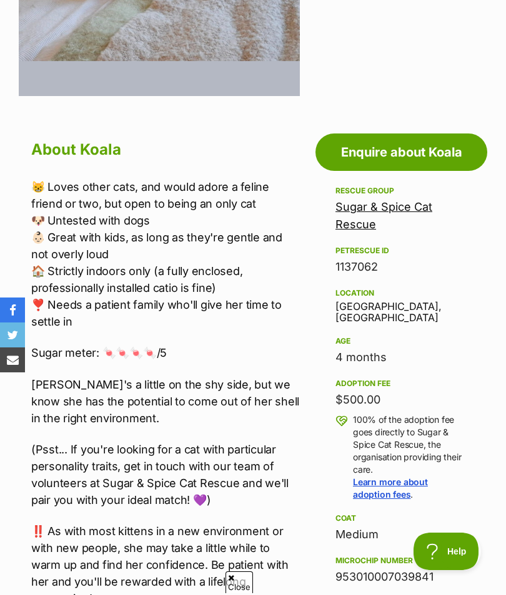
scroll to position [441, 0]
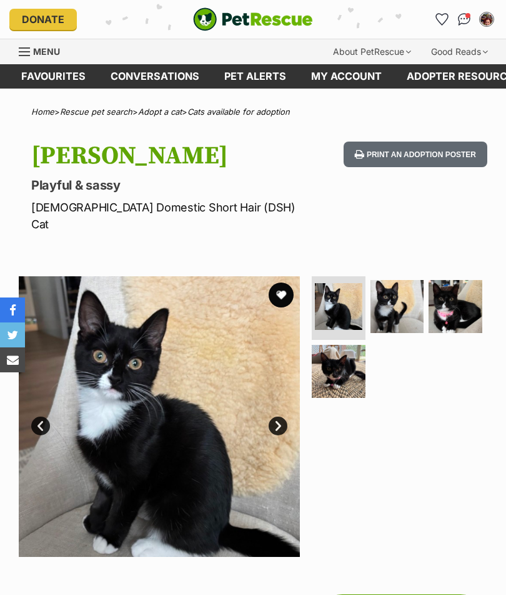
click at [275, 417] on link "Next" at bounding box center [277, 426] width 19 height 19
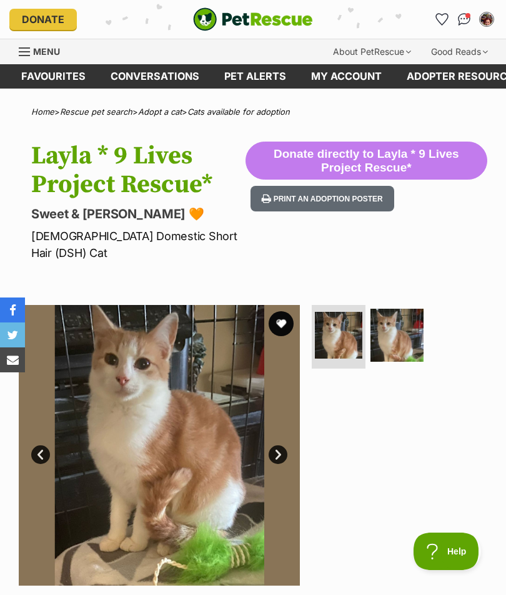
click at [277, 446] on link "Next" at bounding box center [277, 455] width 19 height 19
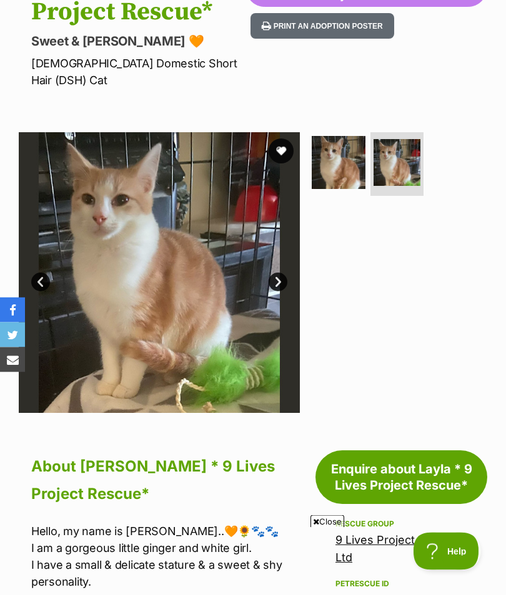
scroll to position [169, 0]
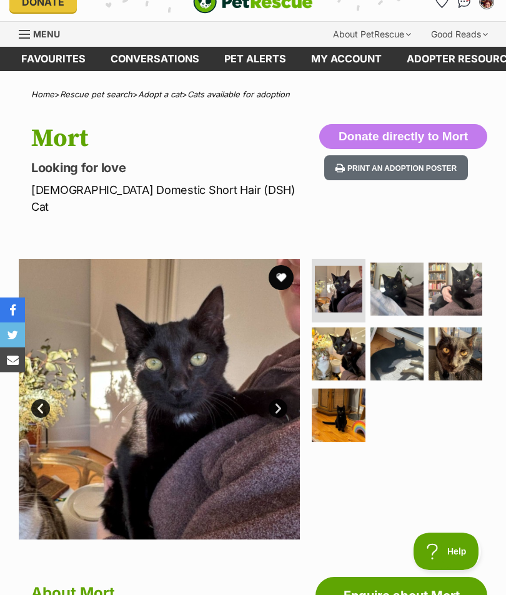
scroll to position [16, 0]
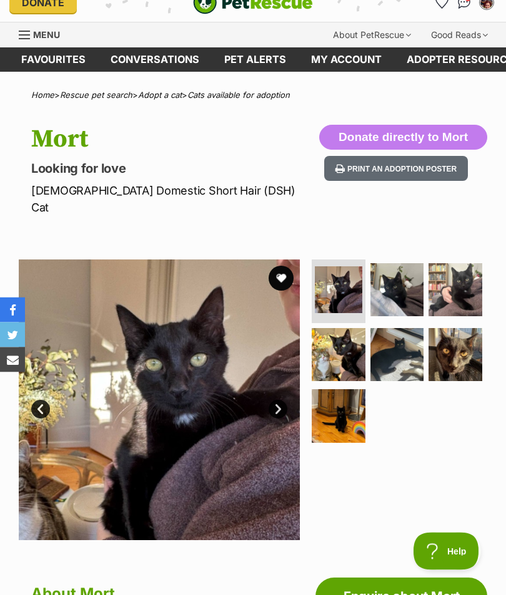
click at [280, 401] on link "Next" at bounding box center [277, 410] width 19 height 19
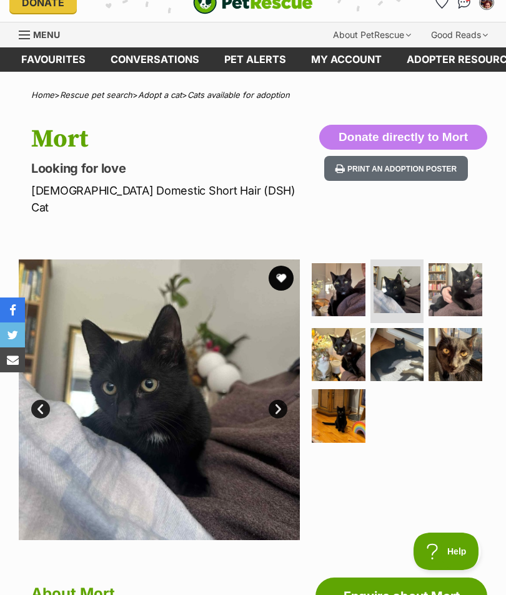
click at [276, 400] on link "Next" at bounding box center [277, 409] width 19 height 19
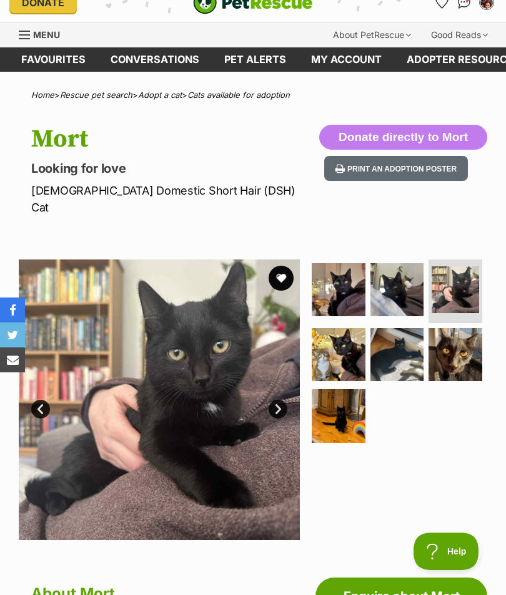
click at [281, 400] on link "Next" at bounding box center [277, 409] width 19 height 19
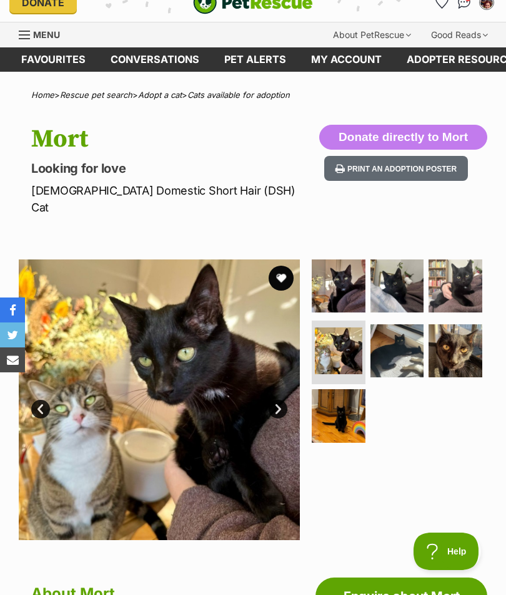
click at [278, 400] on link "Next" at bounding box center [277, 409] width 19 height 19
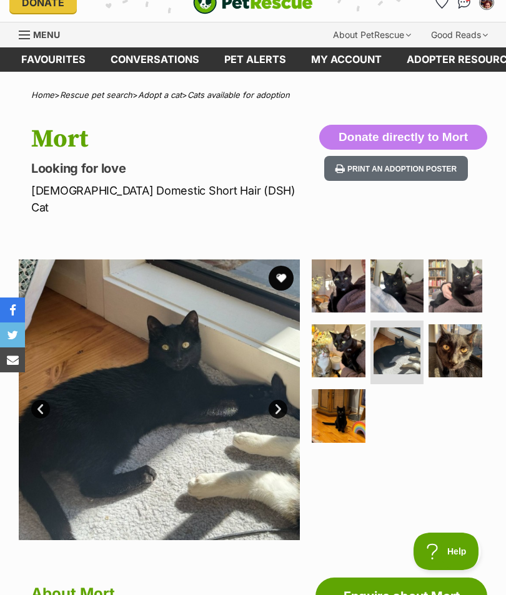
click at [281, 400] on link "Next" at bounding box center [277, 409] width 19 height 19
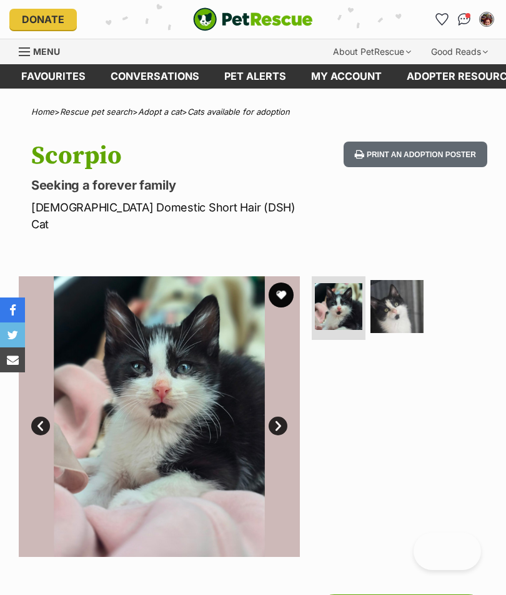
click at [409, 293] on img at bounding box center [397, 307] width 54 height 54
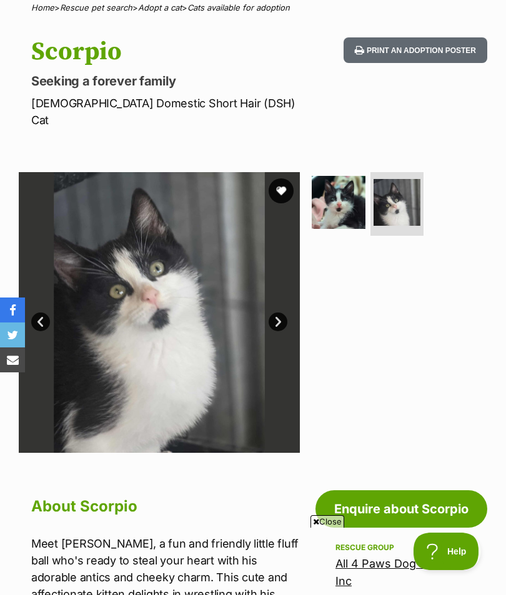
scroll to position [104, 0]
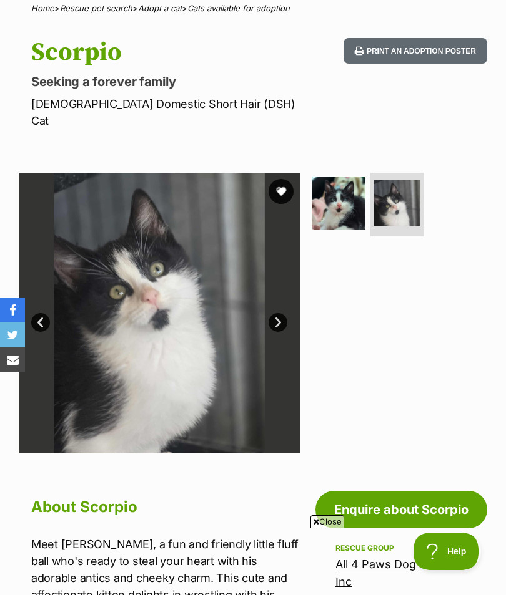
click at [353, 185] on img at bounding box center [338, 204] width 54 height 54
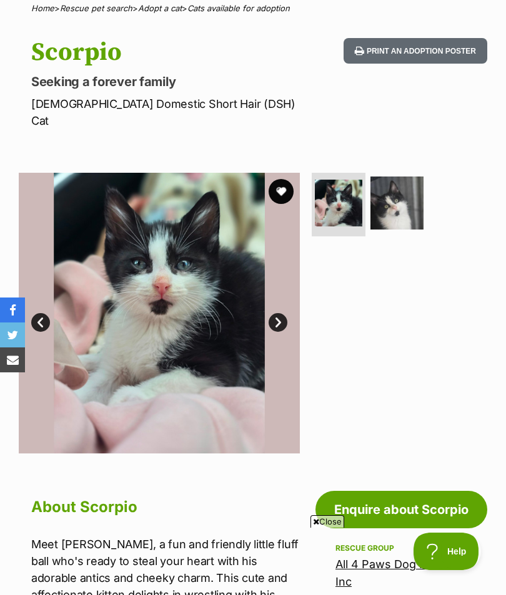
click at [406, 187] on img at bounding box center [397, 204] width 54 height 54
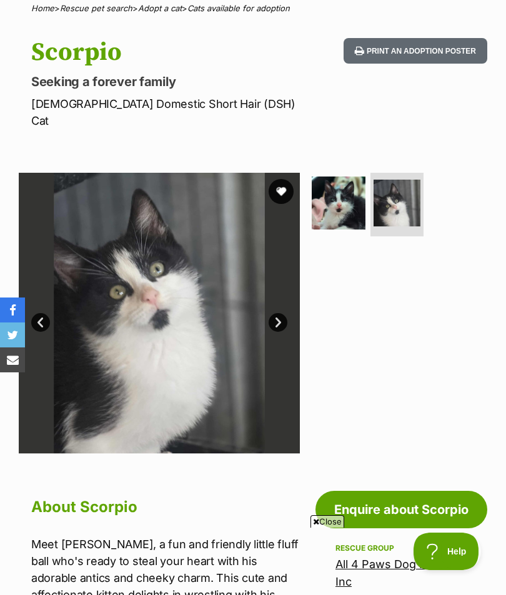
click at [343, 190] on img at bounding box center [338, 204] width 54 height 54
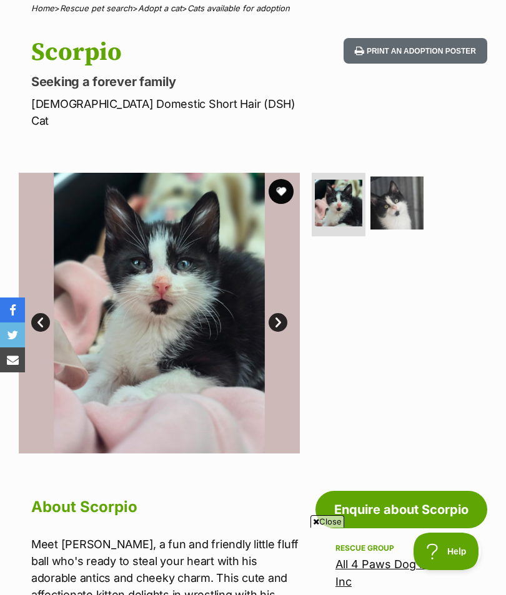
click at [406, 195] on img at bounding box center [397, 204] width 54 height 54
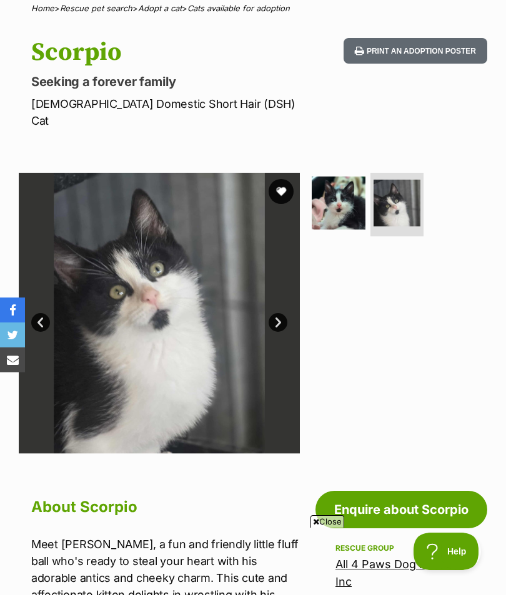
click at [334, 194] on img at bounding box center [338, 204] width 54 height 54
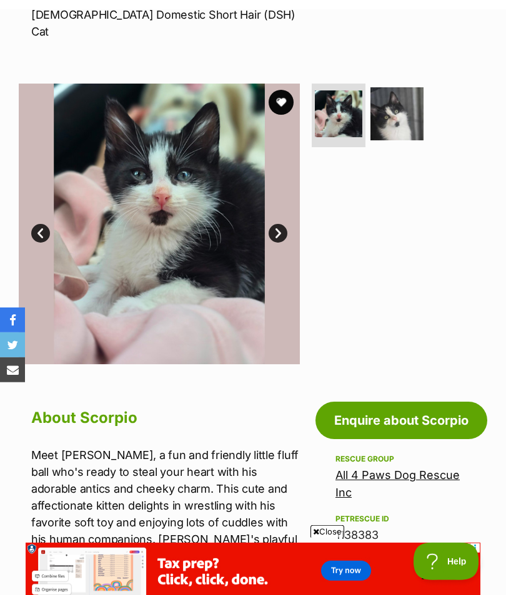
scroll to position [0, 0]
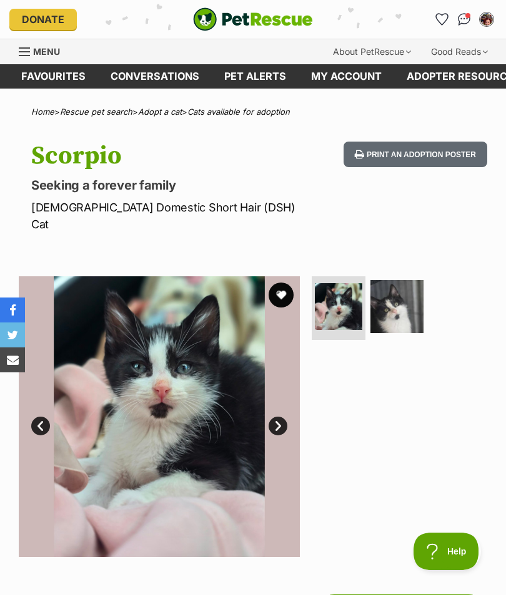
click at [285, 283] on button "favourite" at bounding box center [280, 295] width 25 height 25
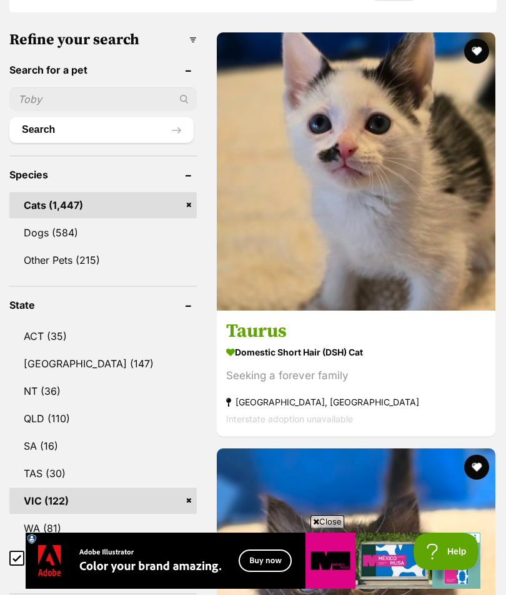
click at [406, 223] on img at bounding box center [356, 171] width 278 height 278
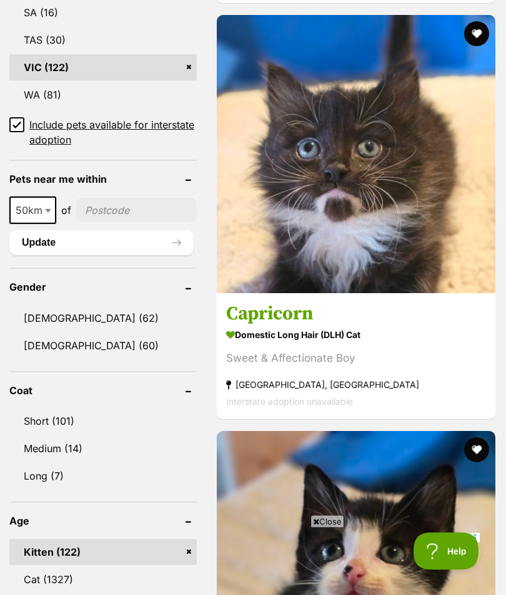
scroll to position [962, 0]
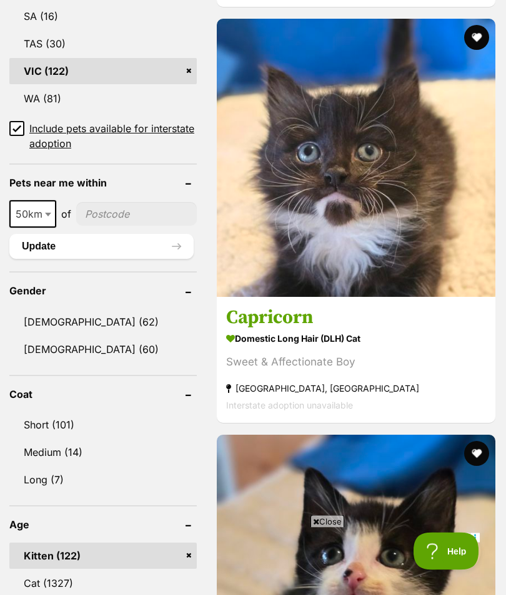
click at [357, 297] on img at bounding box center [356, 158] width 278 height 278
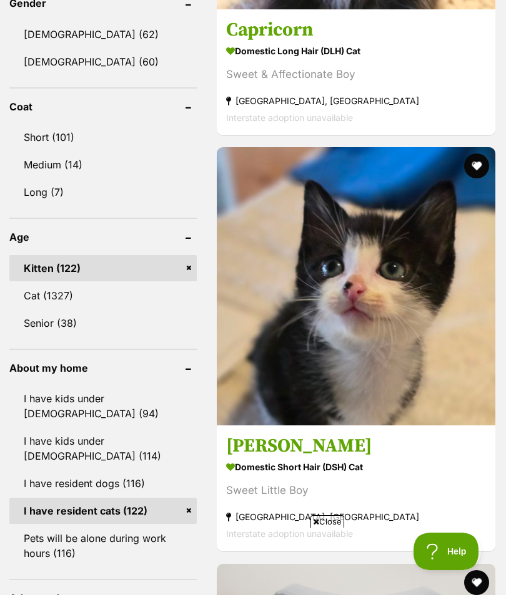
scroll to position [1274, 0]
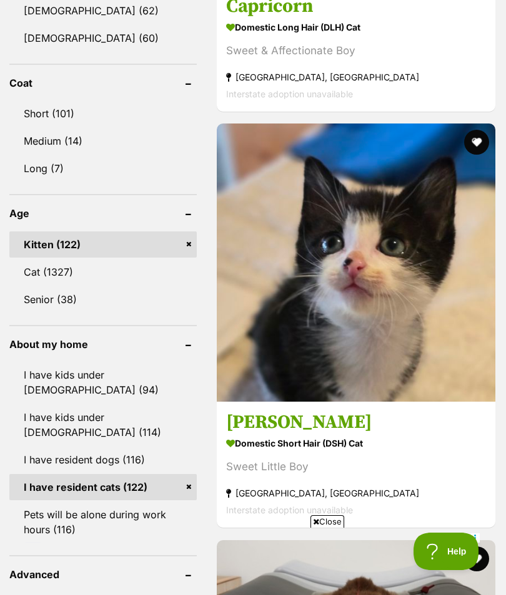
click at [416, 392] on img at bounding box center [356, 263] width 278 height 278
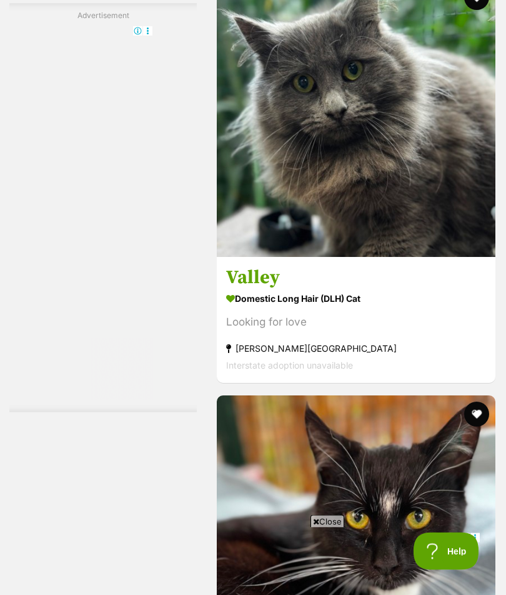
scroll to position [3621, 0]
click at [427, 257] on img at bounding box center [356, 118] width 278 height 278
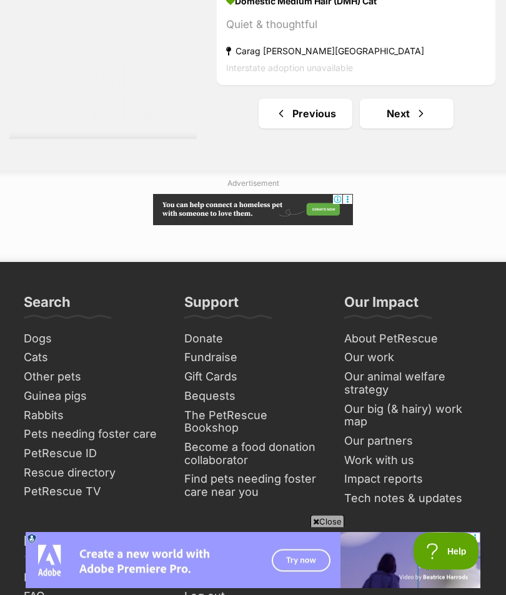
scroll to position [9496, 0]
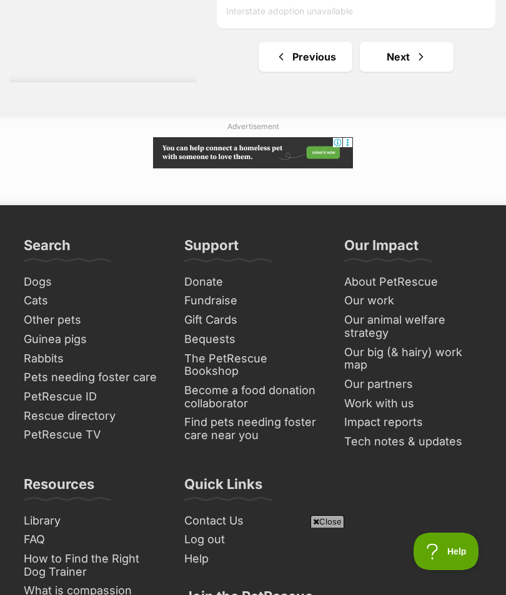
scroll to position [0, 0]
click at [398, 72] on link "Next" at bounding box center [407, 57] width 94 height 30
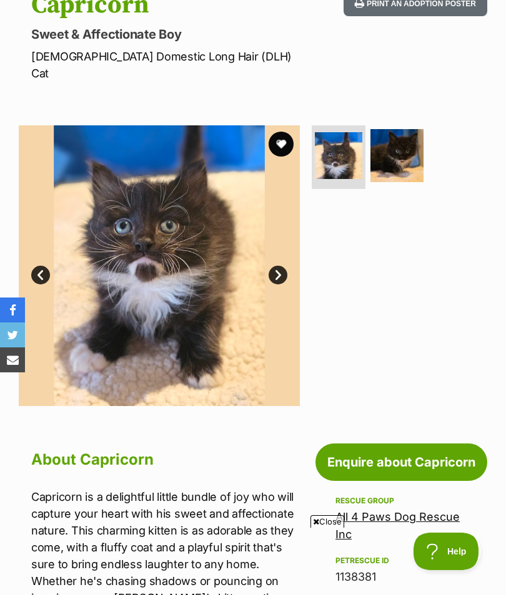
scroll to position [159, 0]
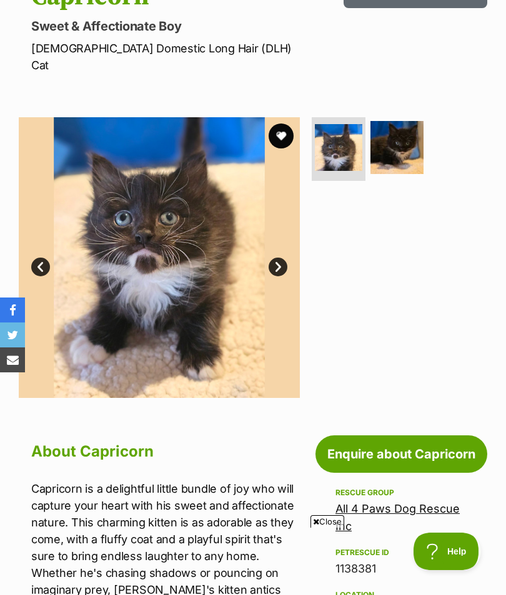
click at [277, 258] on link "Next" at bounding box center [277, 267] width 19 height 19
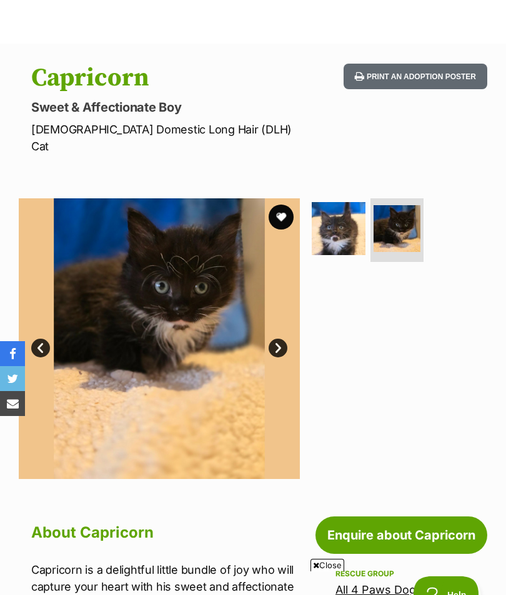
scroll to position [0, 0]
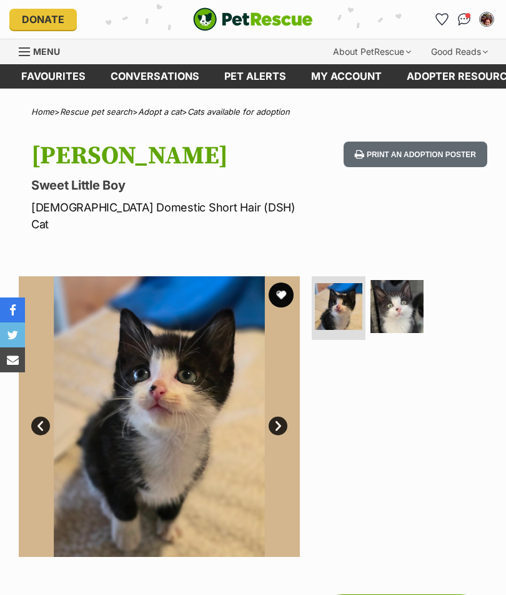
click at [277, 417] on link "Next" at bounding box center [277, 426] width 19 height 19
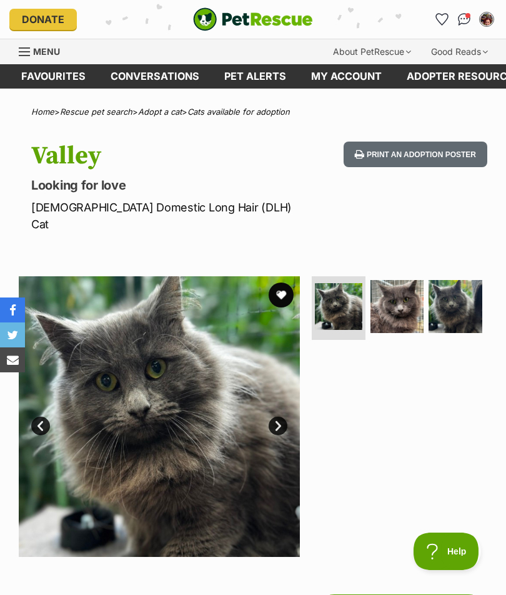
click at [401, 281] on img at bounding box center [397, 307] width 54 height 54
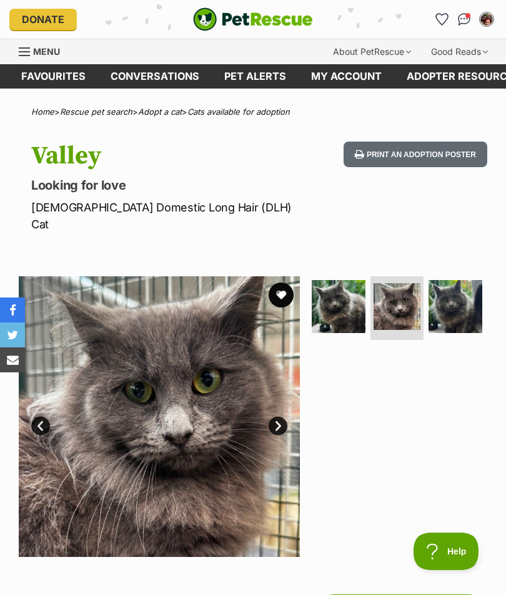
click at [461, 291] on img at bounding box center [455, 307] width 54 height 54
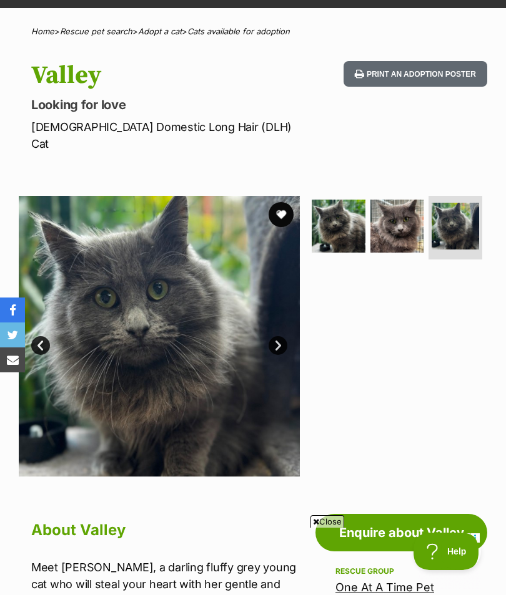
scroll to position [75, 0]
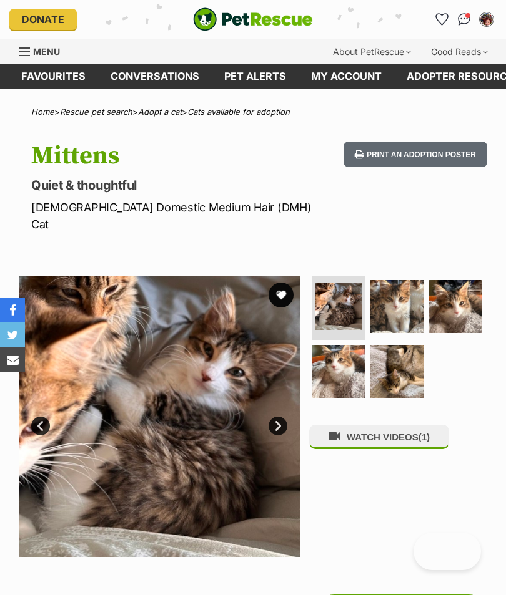
click at [408, 290] on img at bounding box center [397, 307] width 54 height 54
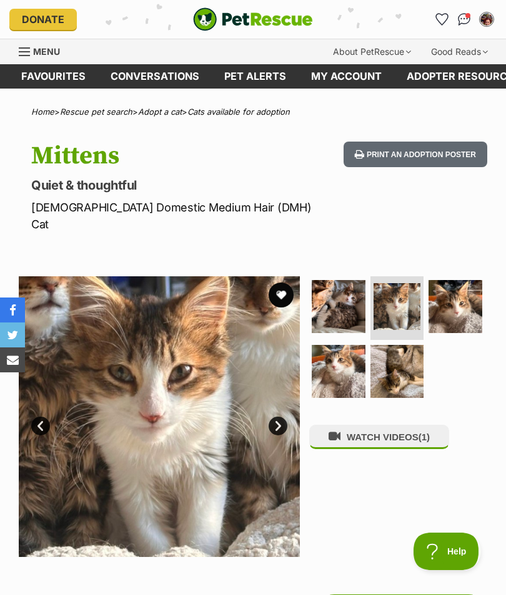
click at [452, 297] on img at bounding box center [455, 307] width 54 height 54
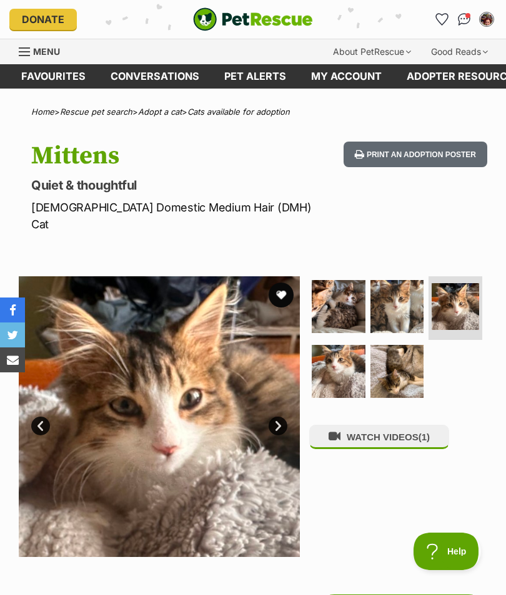
click at [401, 288] on img at bounding box center [397, 307] width 54 height 54
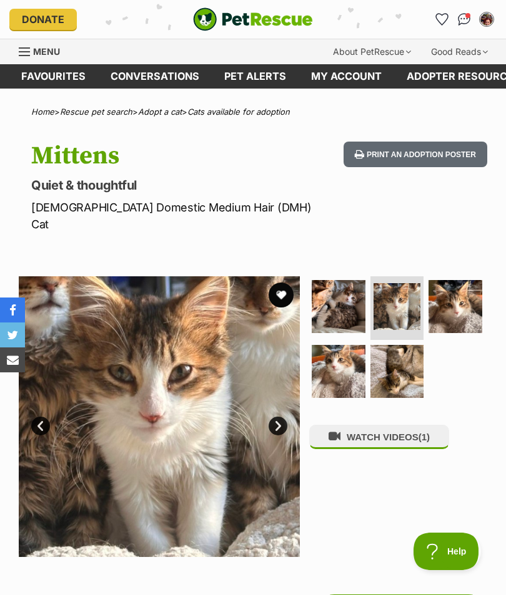
click at [341, 346] on img at bounding box center [338, 372] width 54 height 54
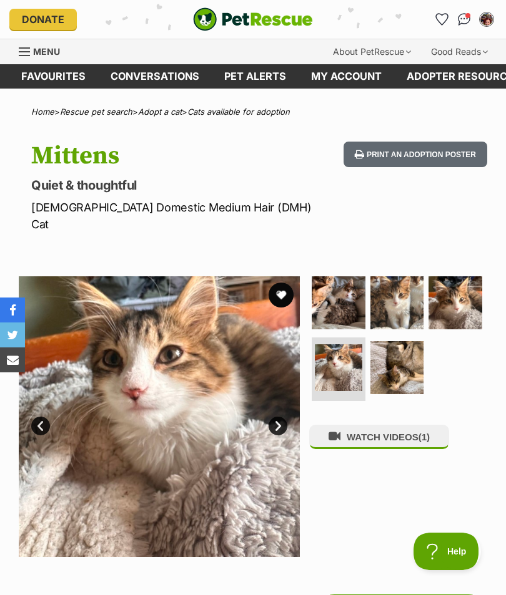
click at [387, 343] on img at bounding box center [397, 368] width 54 height 54
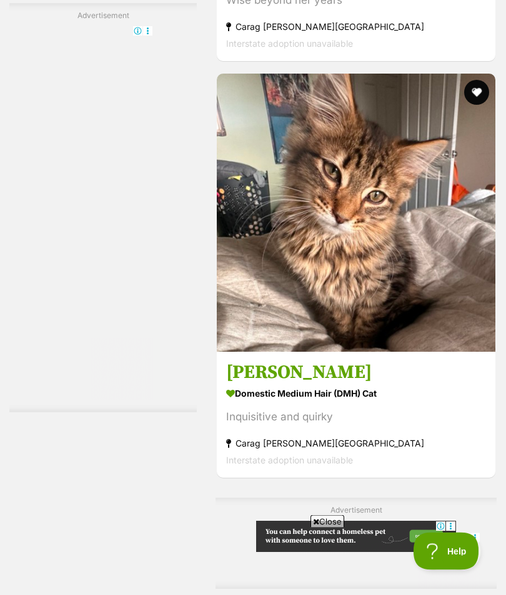
scroll to position [2578, 0]
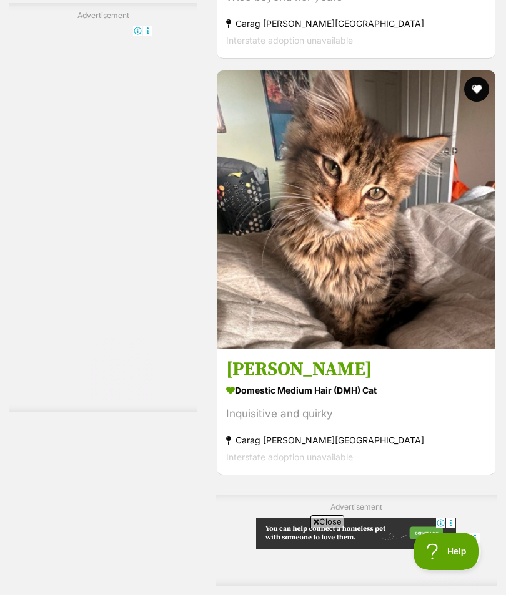
click at [428, 349] on img at bounding box center [356, 210] width 278 height 278
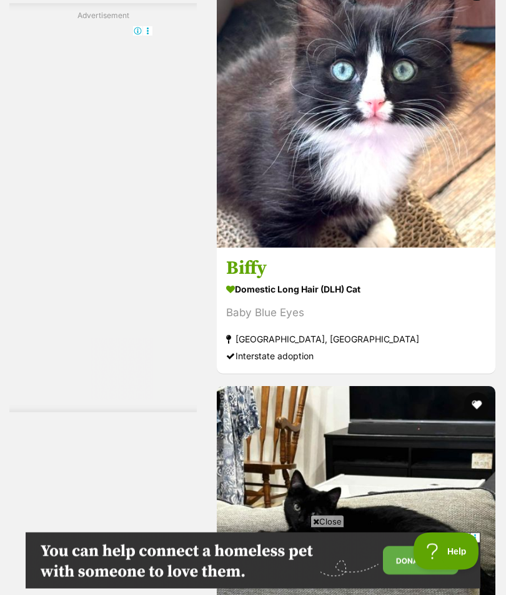
scroll to position [3631, 0]
click at [398, 248] on img at bounding box center [356, 108] width 278 height 278
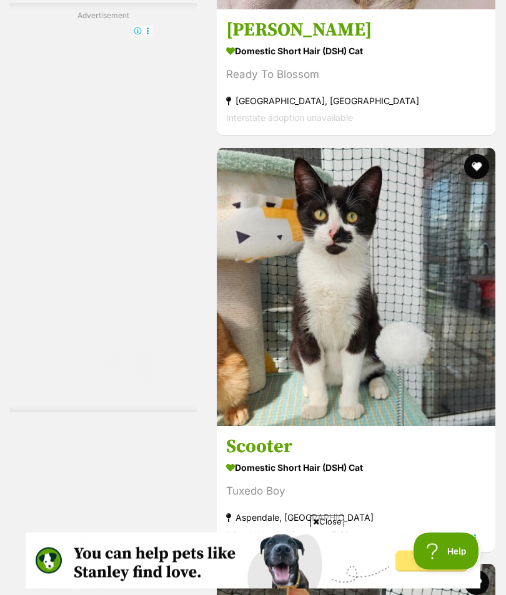
scroll to position [6507, 0]
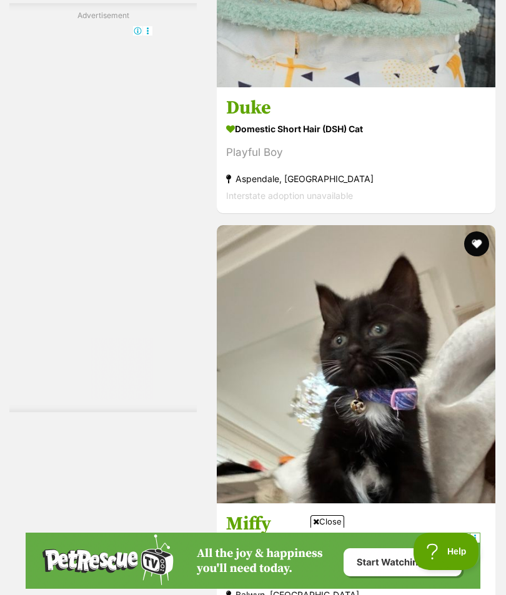
scroll to position [0, 0]
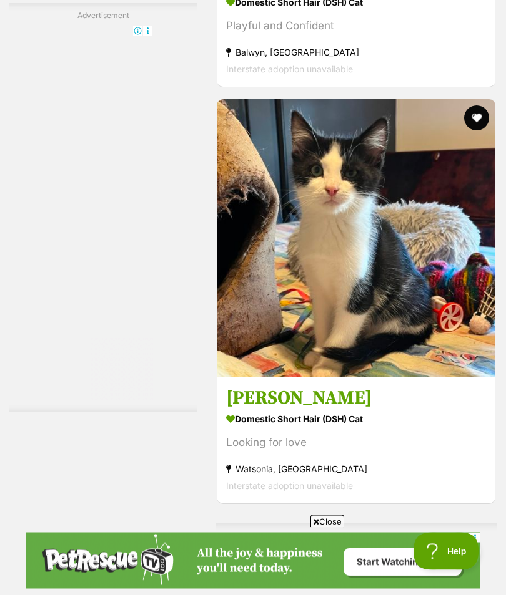
scroll to position [7806, 0]
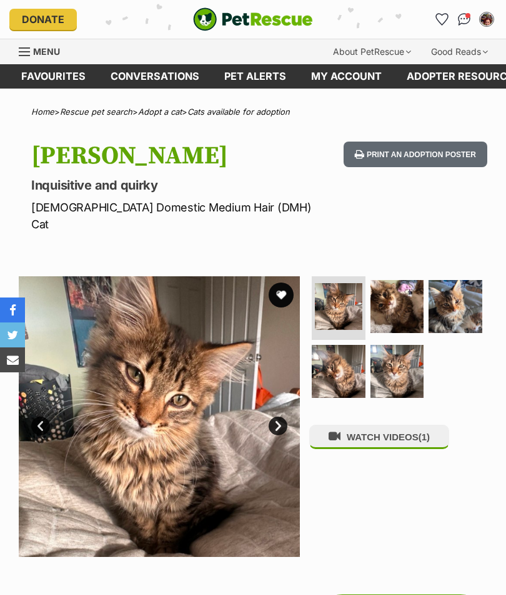
click at [283, 417] on link "Next" at bounding box center [277, 426] width 19 height 19
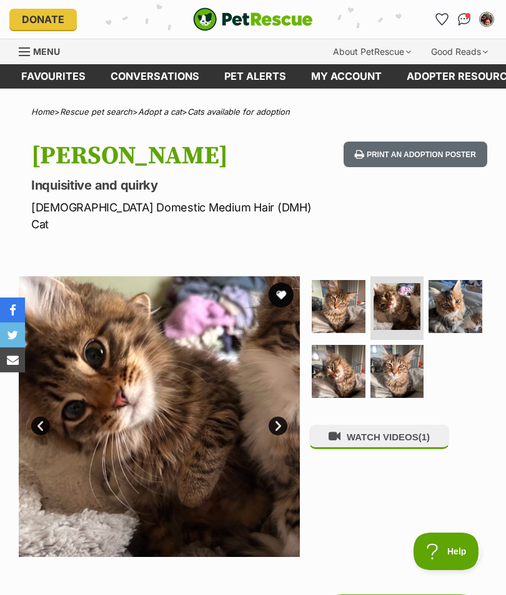
click at [283, 417] on link "Next" at bounding box center [277, 426] width 19 height 19
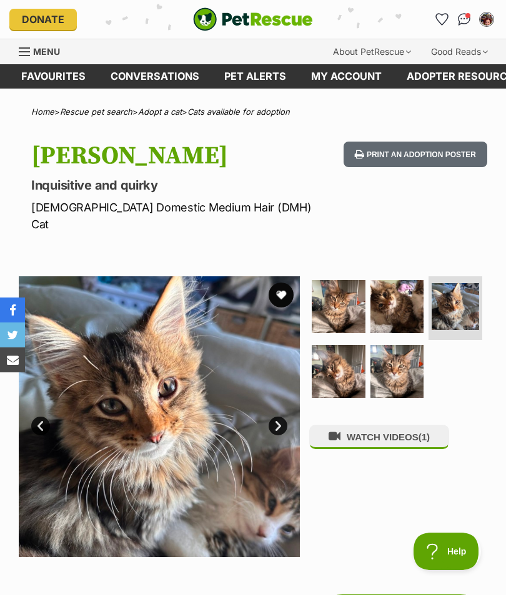
click at [281, 417] on link "Next" at bounding box center [277, 426] width 19 height 19
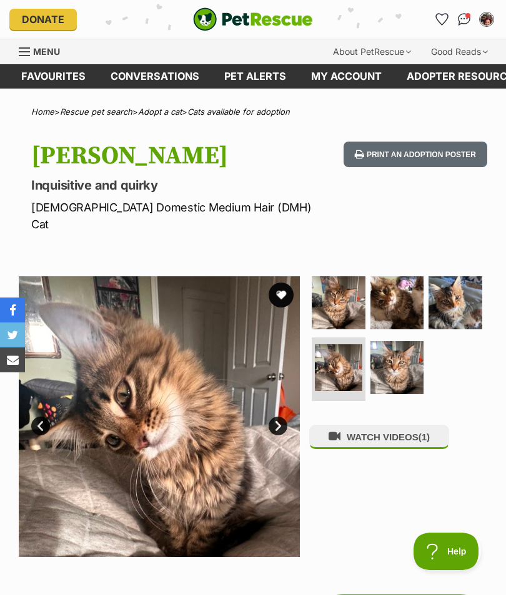
click at [392, 341] on img at bounding box center [397, 368] width 54 height 54
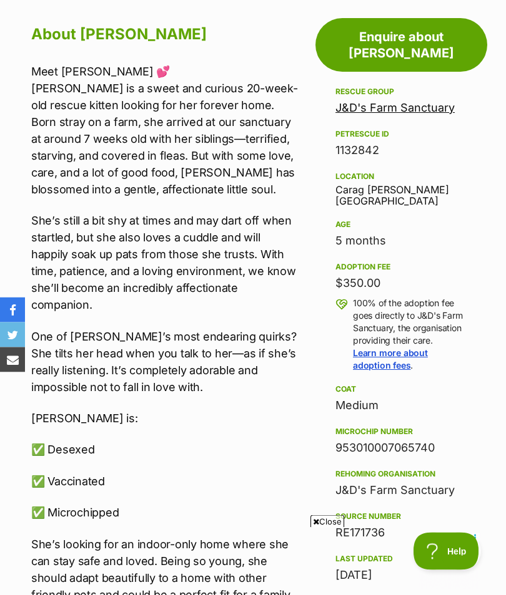
scroll to position [577, 0]
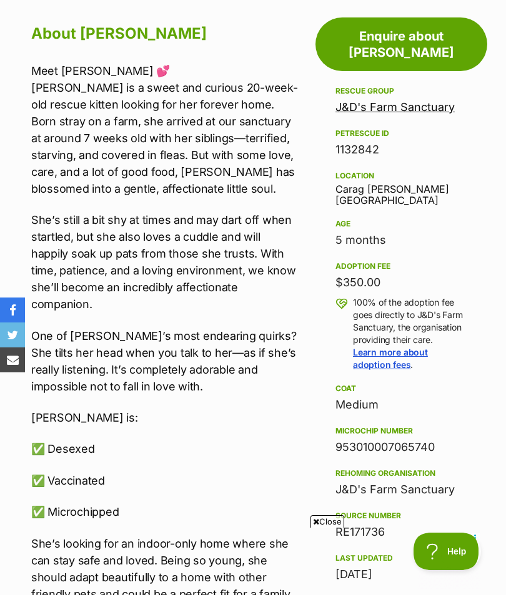
click at [449, 524] on div "RE171736" at bounding box center [401, 532] width 132 height 17
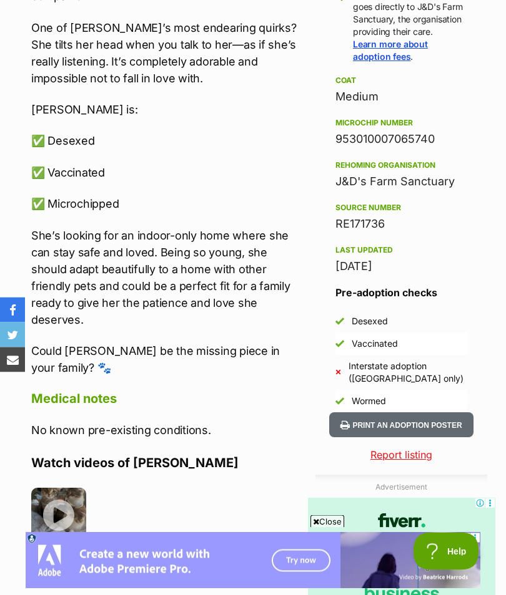
scroll to position [870, 0]
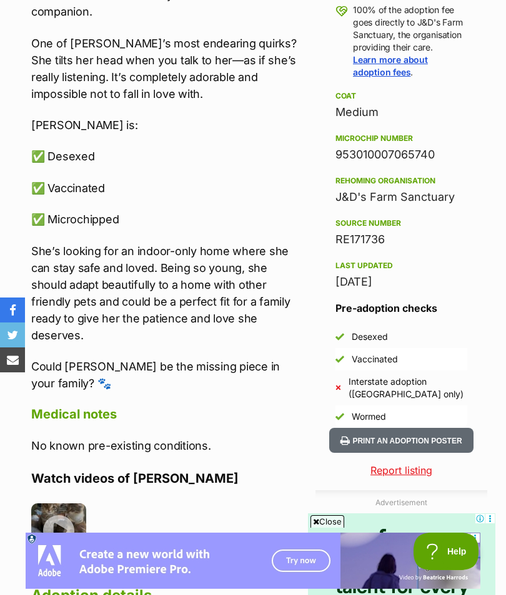
click at [57, 504] on img at bounding box center [58, 531] width 55 height 55
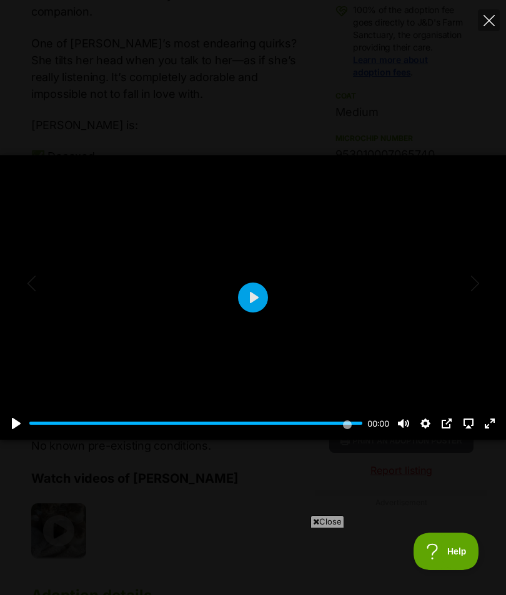
type input "100"
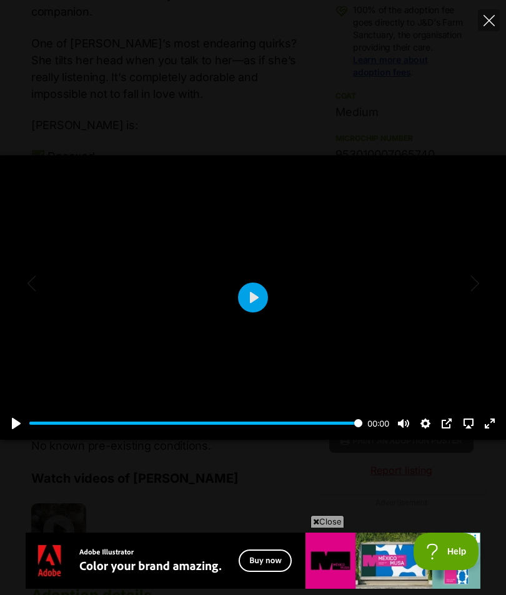
click at [497, 21] on button "Close" at bounding box center [488, 20] width 22 height 22
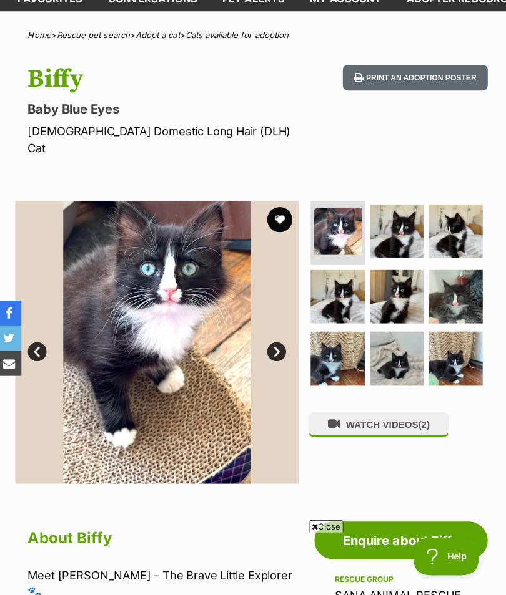
scroll to position [49, 0]
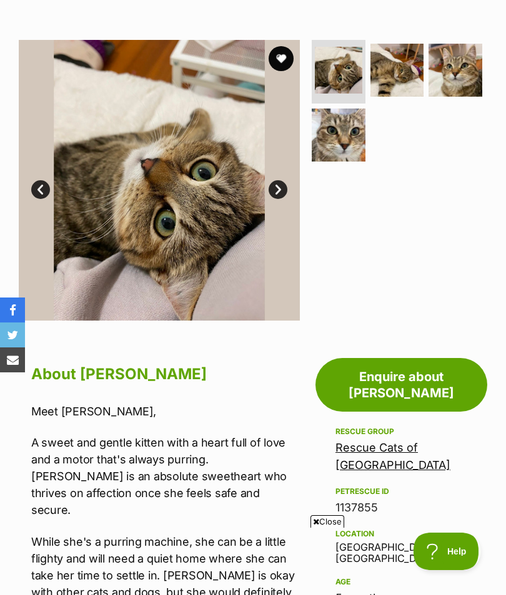
click at [277, 180] on link "Next" at bounding box center [277, 189] width 19 height 19
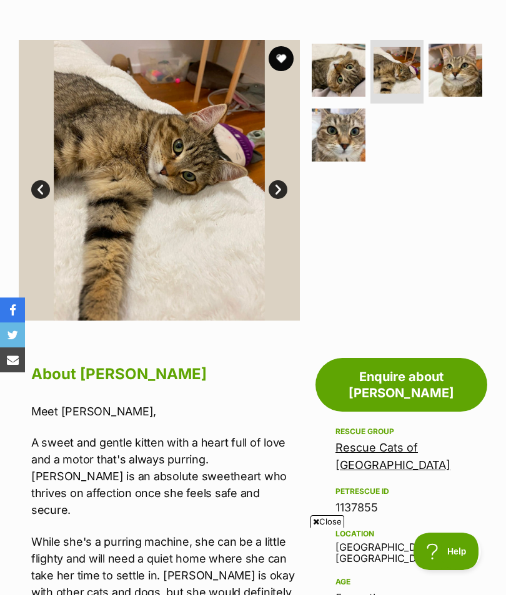
click at [279, 180] on link "Next" at bounding box center [277, 189] width 19 height 19
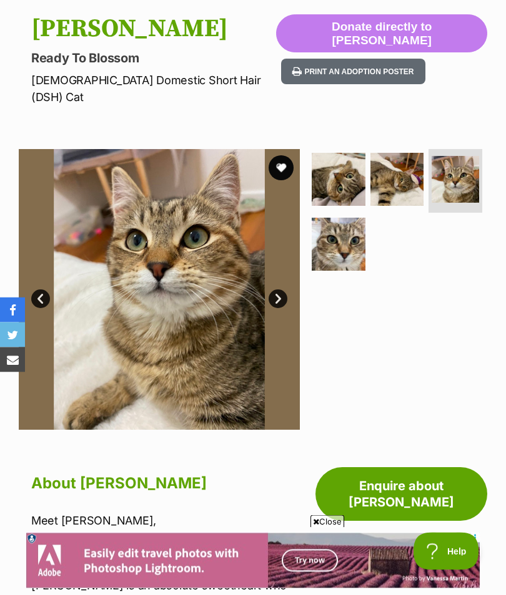
scroll to position [127, 0]
click at [401, 164] on img at bounding box center [397, 180] width 54 height 54
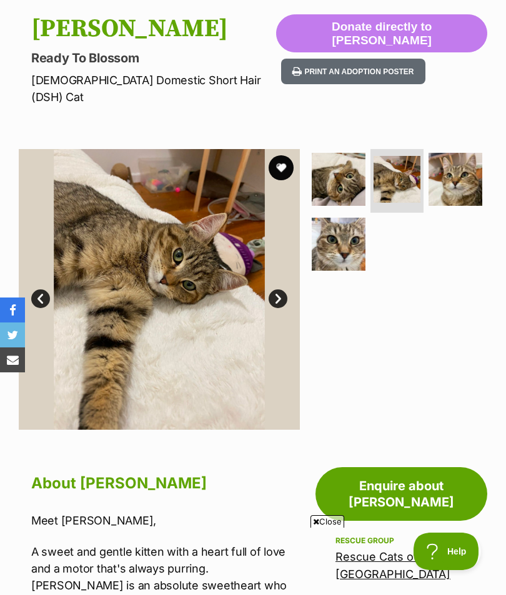
click at [466, 154] on img at bounding box center [455, 180] width 54 height 54
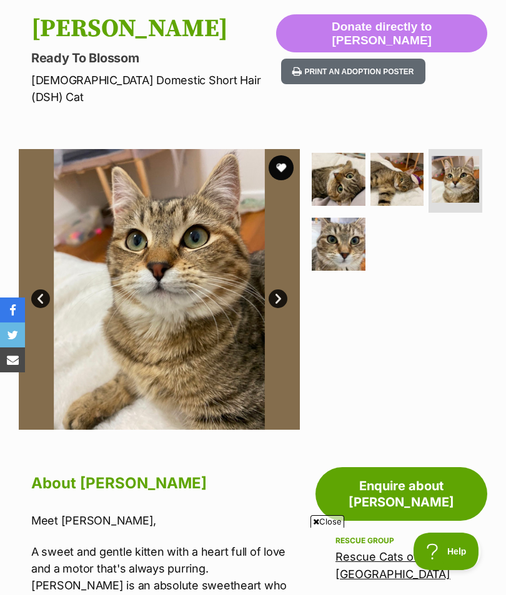
click at [344, 227] on img at bounding box center [338, 245] width 54 height 54
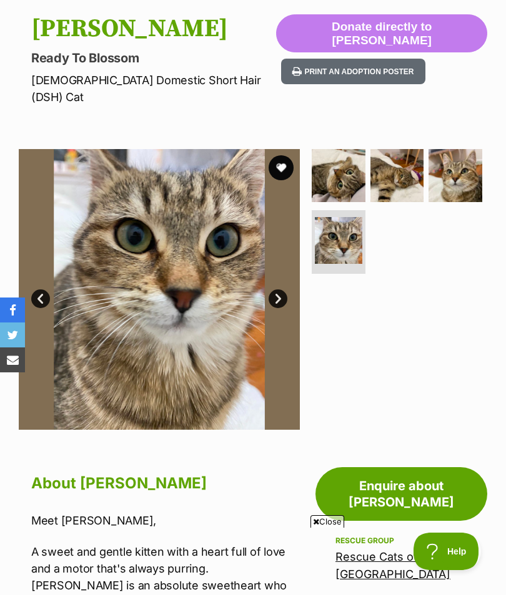
click at [340, 159] on img at bounding box center [338, 176] width 54 height 54
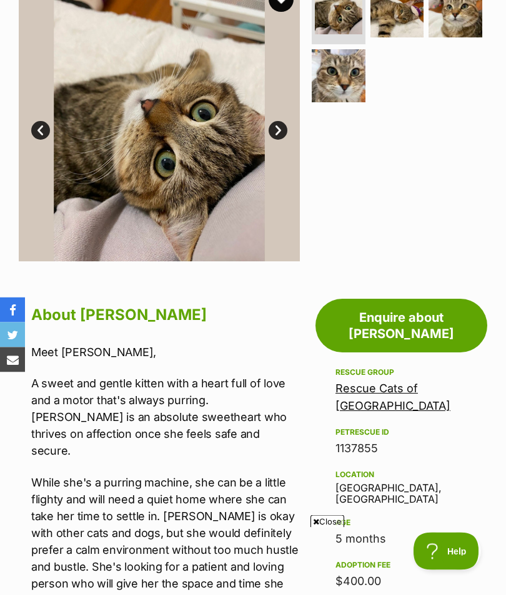
scroll to position [296, 0]
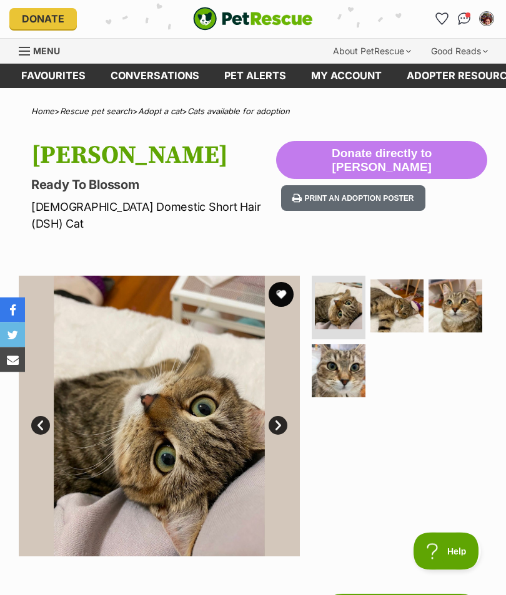
scroll to position [0, 0]
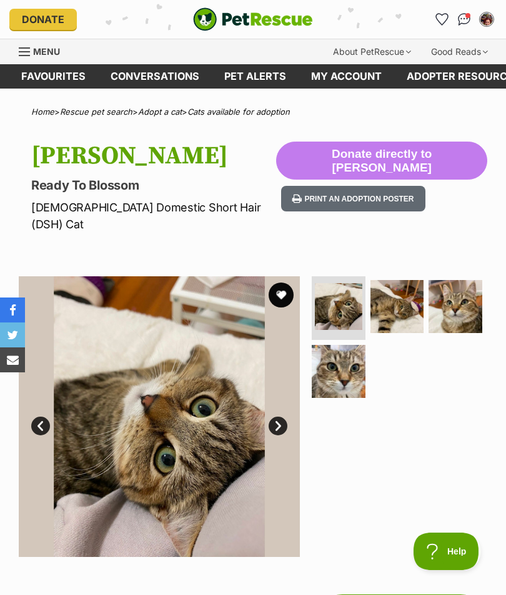
click at [278, 283] on button "favourite" at bounding box center [280, 295] width 25 height 25
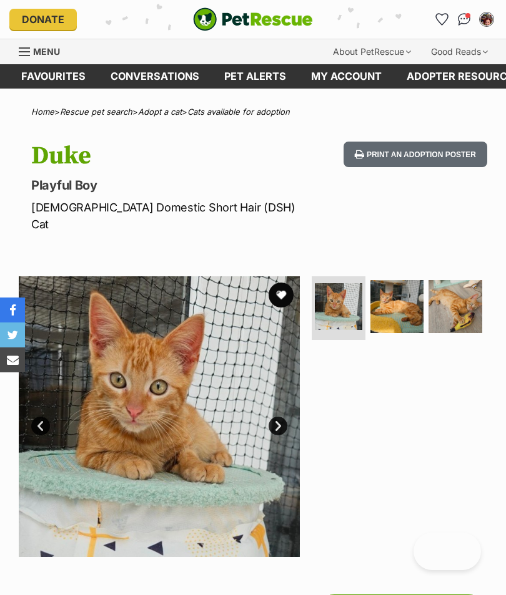
click at [398, 284] on img at bounding box center [397, 307] width 54 height 54
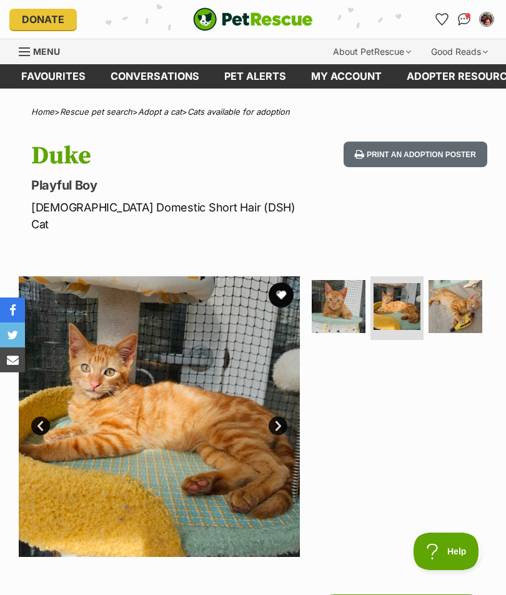
click at [451, 286] on img at bounding box center [455, 307] width 54 height 54
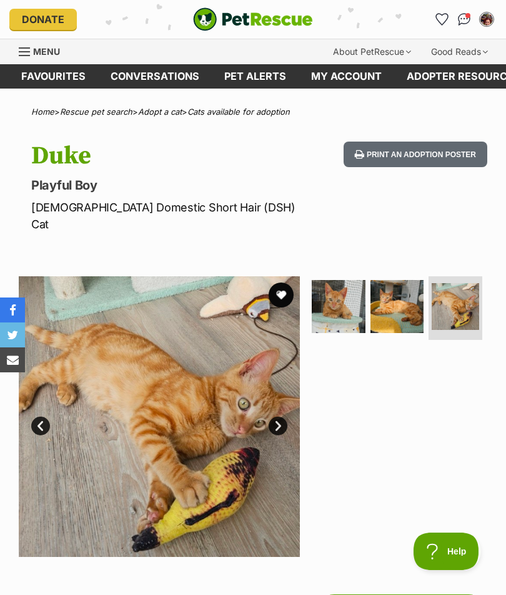
click at [288, 403] on img at bounding box center [159, 416] width 281 height 281
click at [278, 417] on link "Next" at bounding box center [277, 426] width 19 height 19
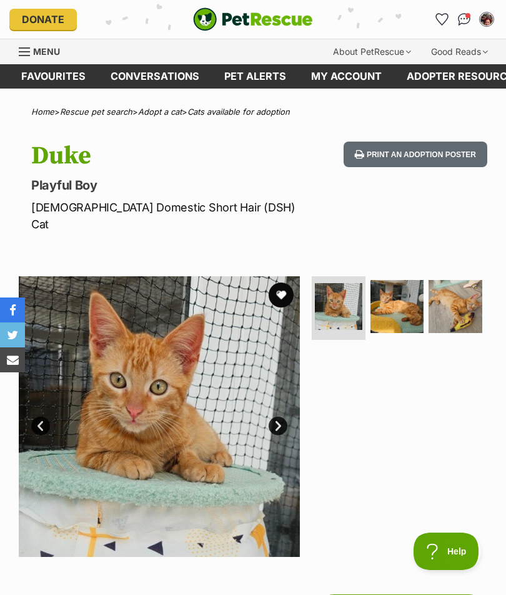
click at [407, 290] on img at bounding box center [397, 307] width 54 height 54
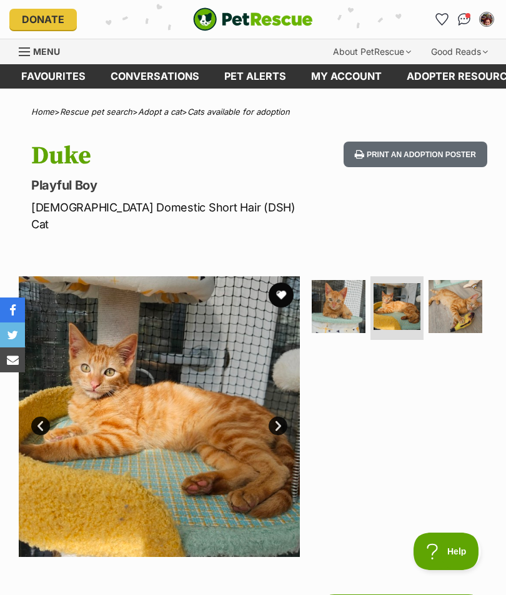
click at [278, 417] on link "Next" at bounding box center [277, 426] width 19 height 19
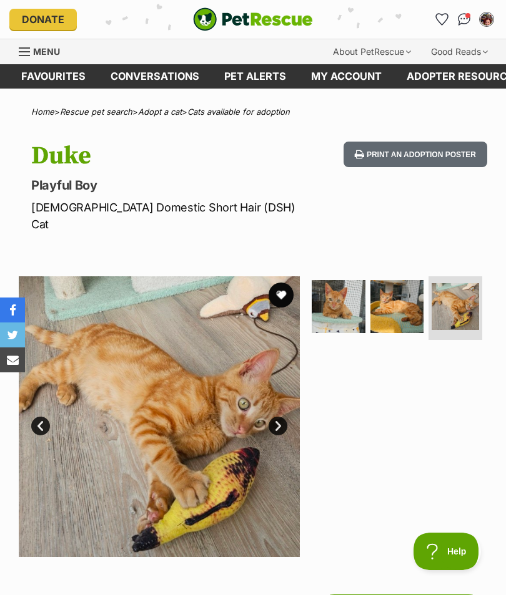
click at [281, 283] on button "favourite" at bounding box center [280, 295] width 25 height 25
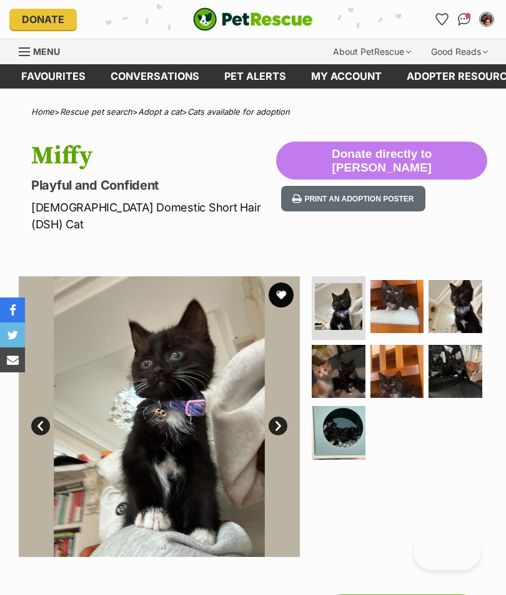
click at [394, 283] on img at bounding box center [397, 307] width 54 height 54
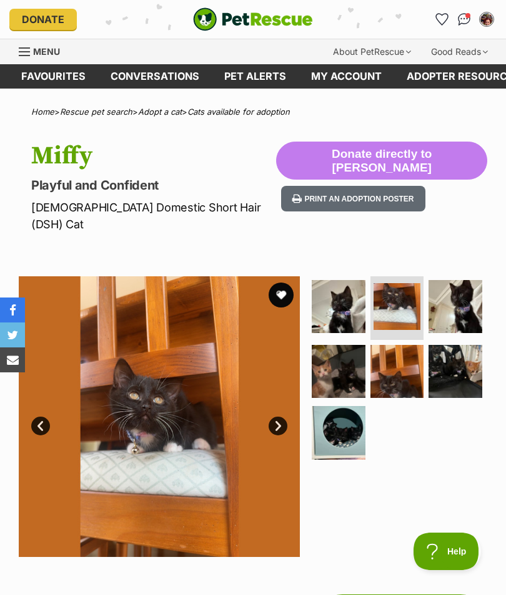
click at [276, 417] on link "Next" at bounding box center [277, 426] width 19 height 19
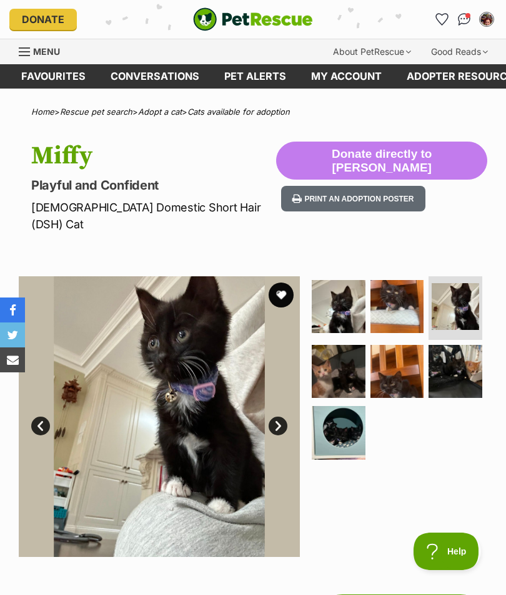
click at [275, 417] on link "Next" at bounding box center [277, 426] width 19 height 19
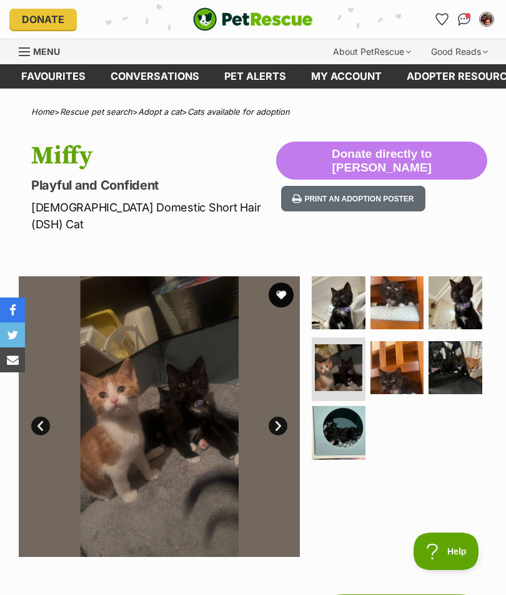
click at [396, 349] on img at bounding box center [397, 368] width 54 height 54
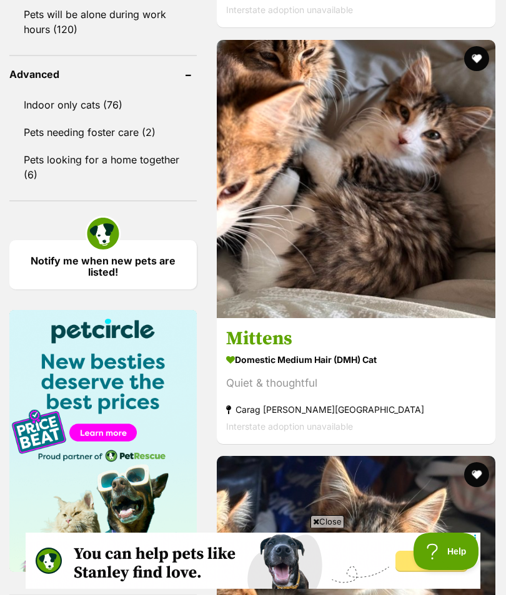
scroll to position [1774, 0]
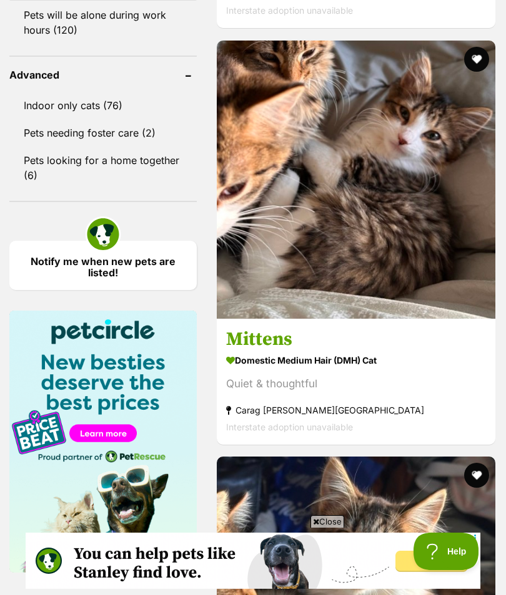
click at [417, 291] on img at bounding box center [356, 180] width 278 height 278
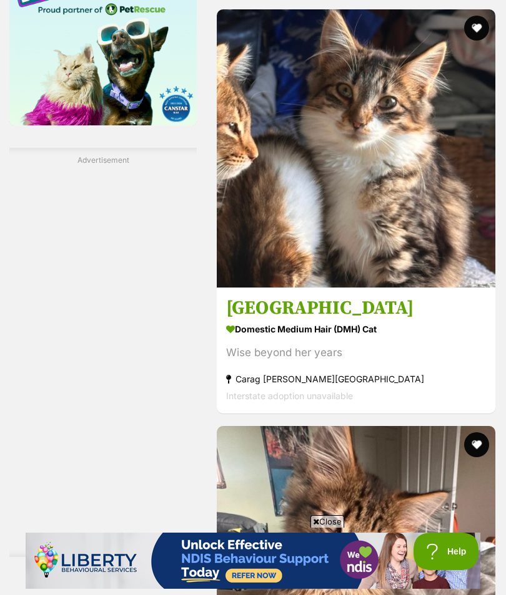
scroll to position [2221, 0]
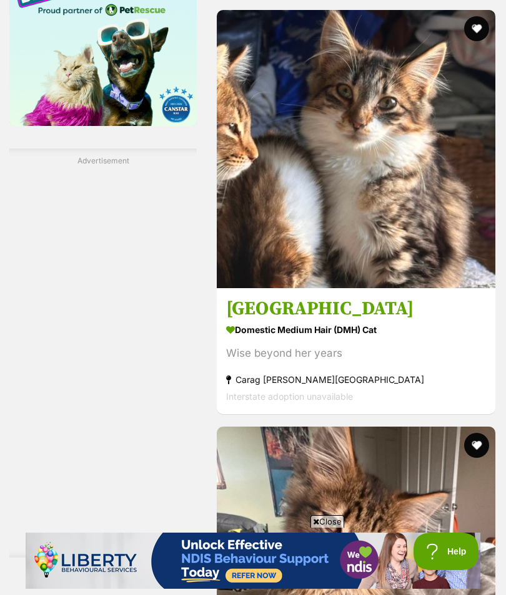
click at [404, 270] on img at bounding box center [356, 149] width 278 height 278
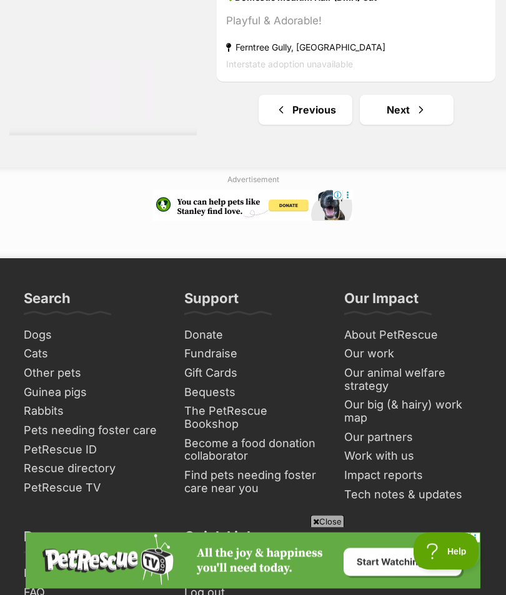
scroll to position [9599, 0]
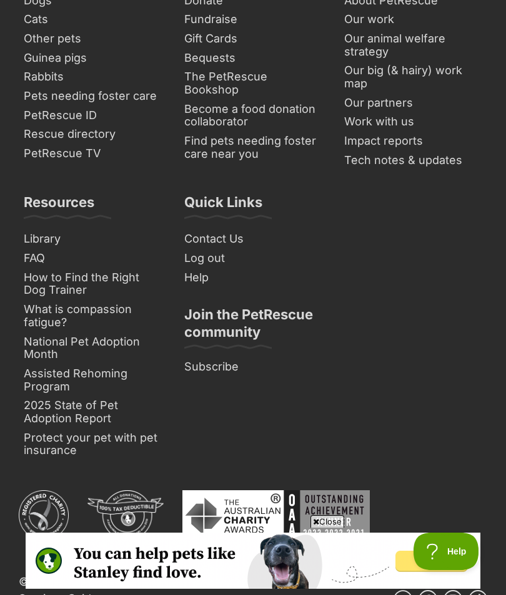
scroll to position [0, 0]
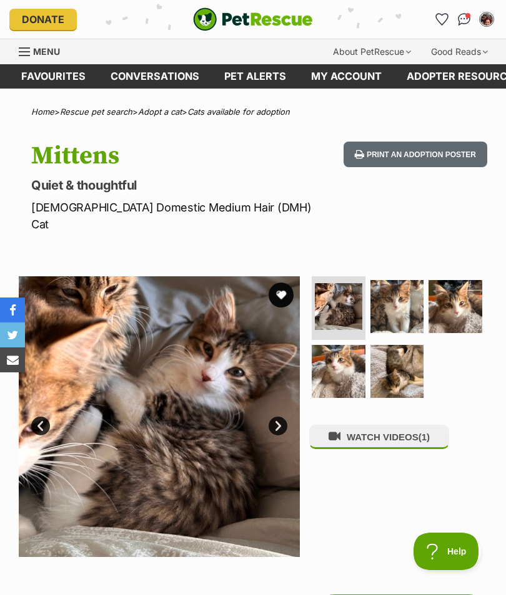
click at [402, 291] on img at bounding box center [397, 307] width 54 height 54
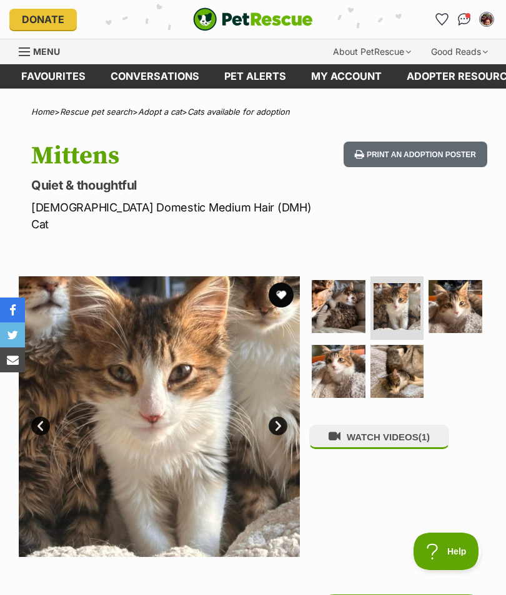
click at [463, 284] on img at bounding box center [455, 307] width 54 height 54
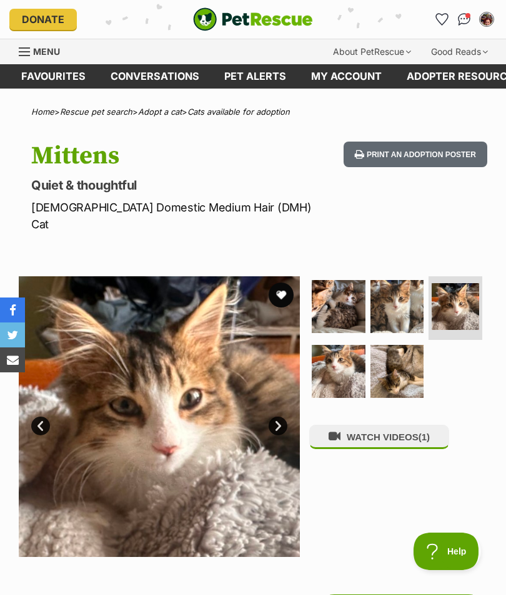
click at [341, 345] on img at bounding box center [338, 372] width 54 height 54
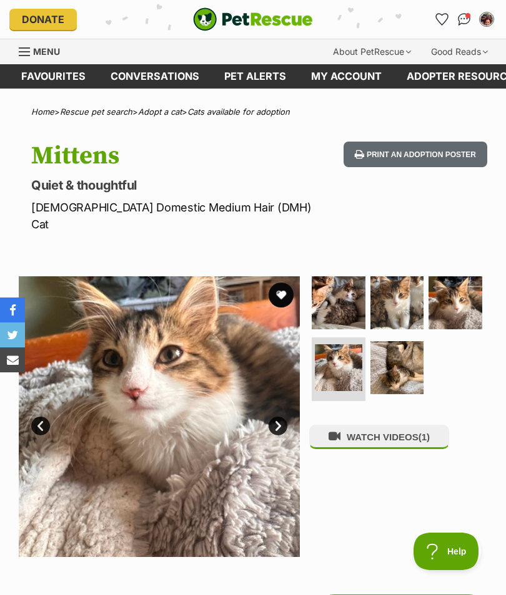
click at [401, 341] on img at bounding box center [397, 368] width 54 height 54
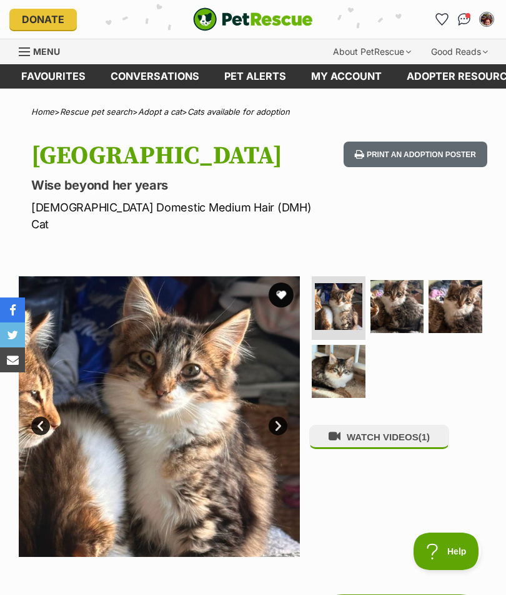
click at [400, 290] on img at bounding box center [397, 307] width 54 height 54
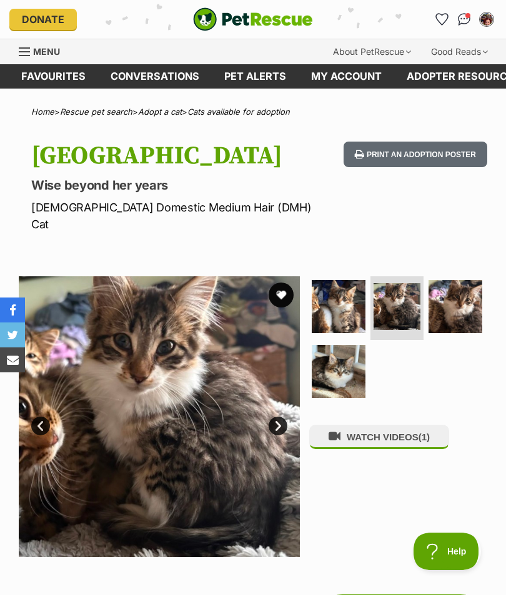
click at [466, 285] on img at bounding box center [455, 307] width 54 height 54
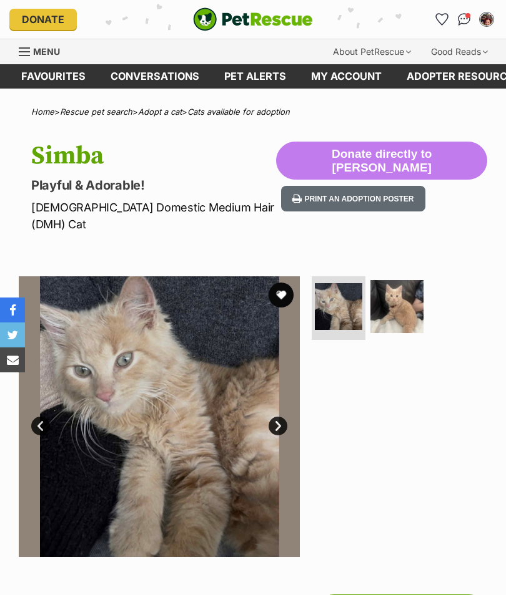
click at [396, 287] on img at bounding box center [397, 307] width 54 height 54
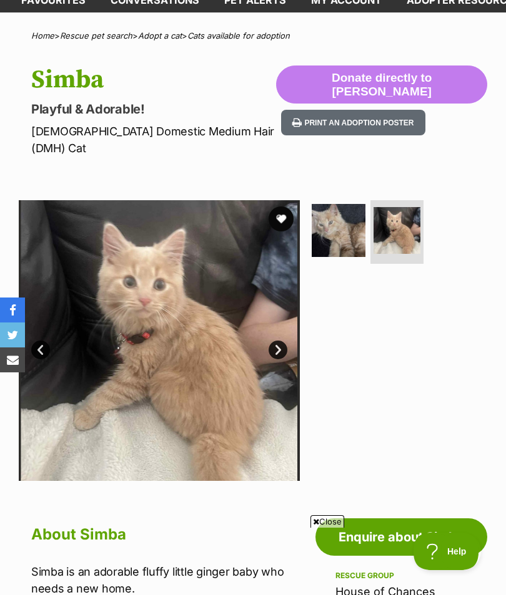
scroll to position [75, 0]
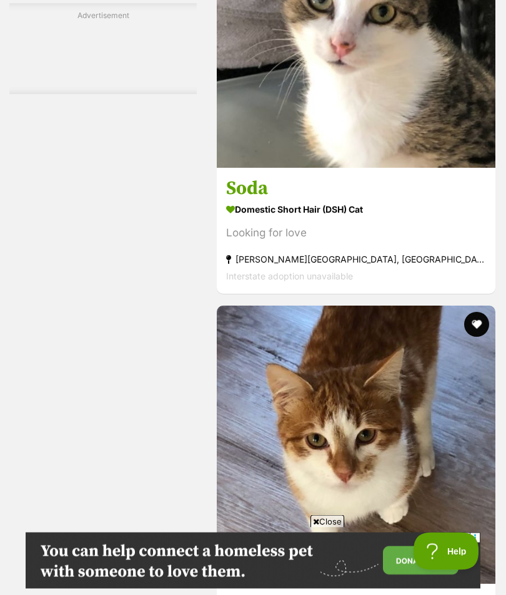
scroll to position [3451, 0]
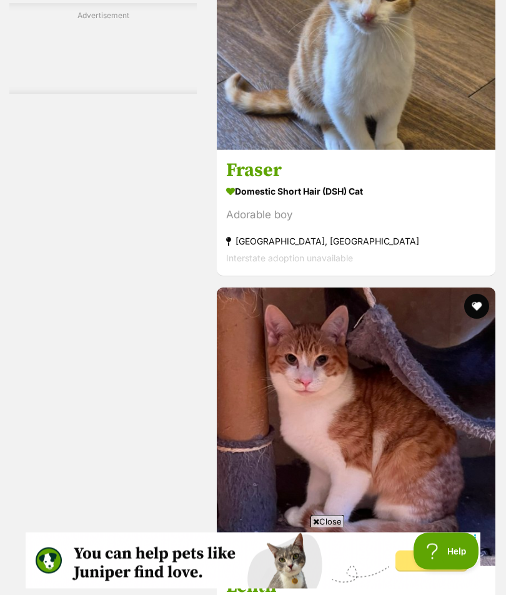
scroll to position [4719, 0]
click at [391, 150] on img at bounding box center [356, 10] width 278 height 278
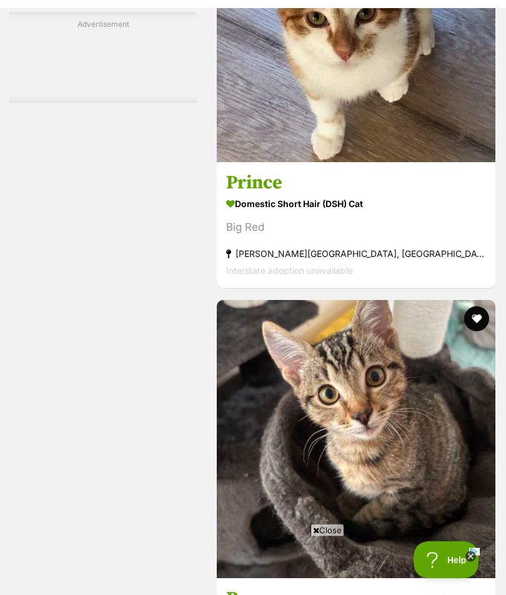
scroll to position [3872, 0]
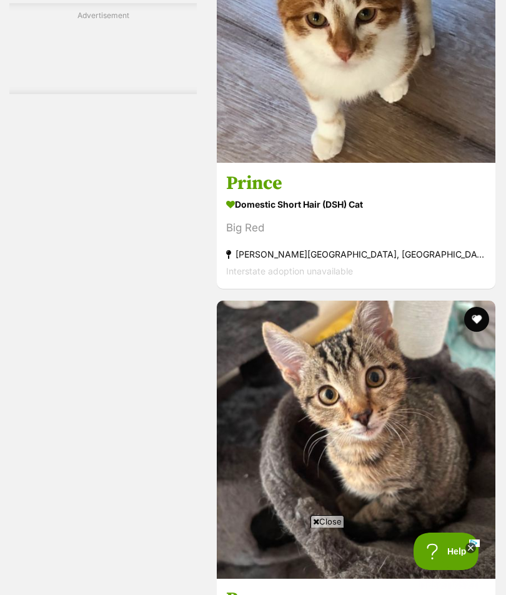
click at [408, 163] on img at bounding box center [356, 24] width 278 height 278
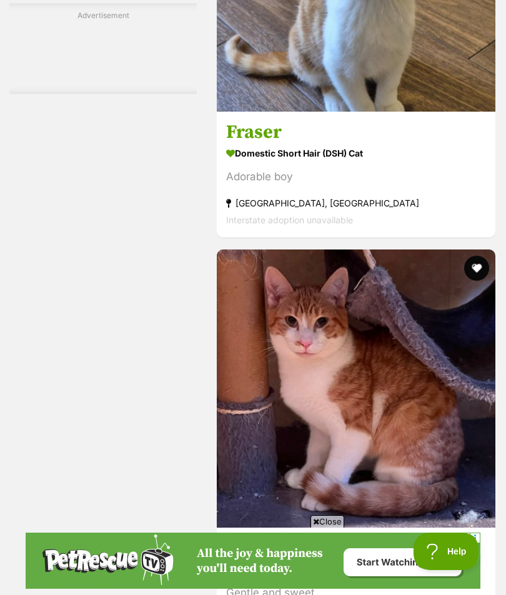
scroll to position [4753, 0]
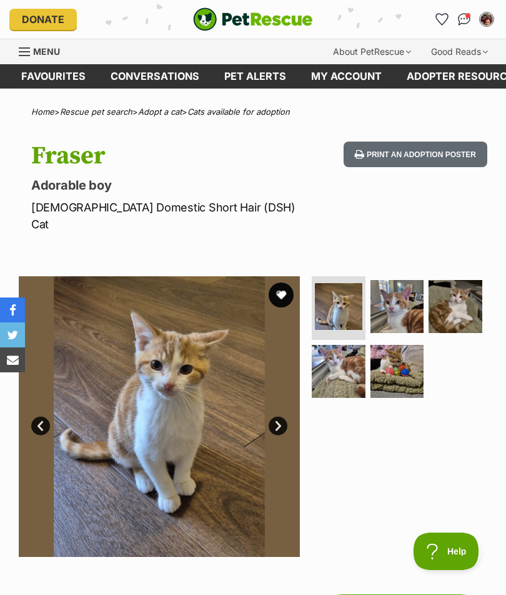
click at [393, 294] on img at bounding box center [397, 307] width 54 height 54
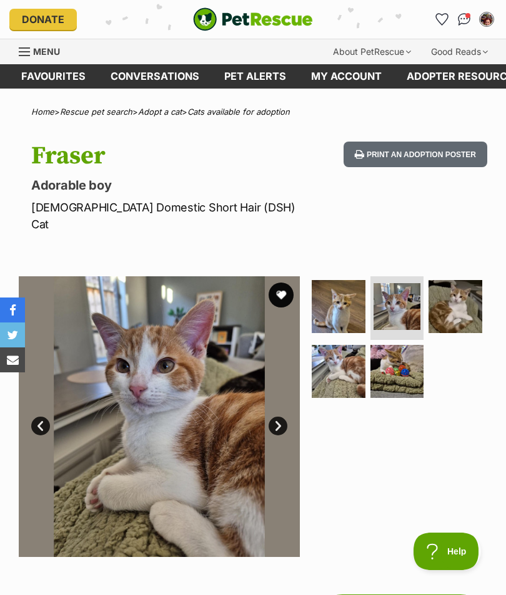
click at [454, 285] on img at bounding box center [455, 307] width 54 height 54
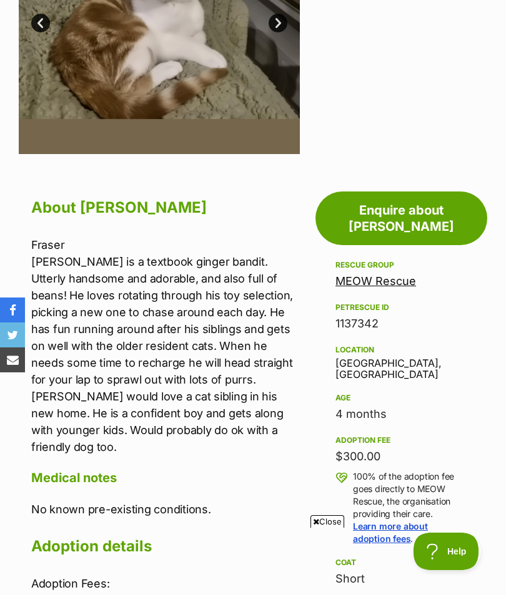
click at [462, 471] on p "100% of the adoption fee goes directly to MEOW Rescue, the organisation providi…" at bounding box center [410, 508] width 114 height 75
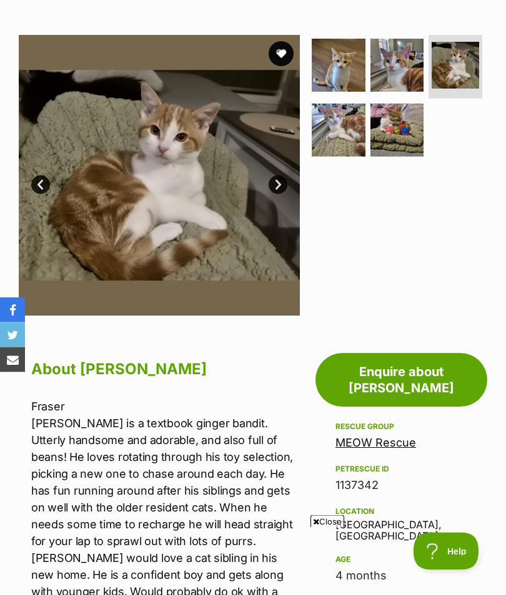
scroll to position [238, 0]
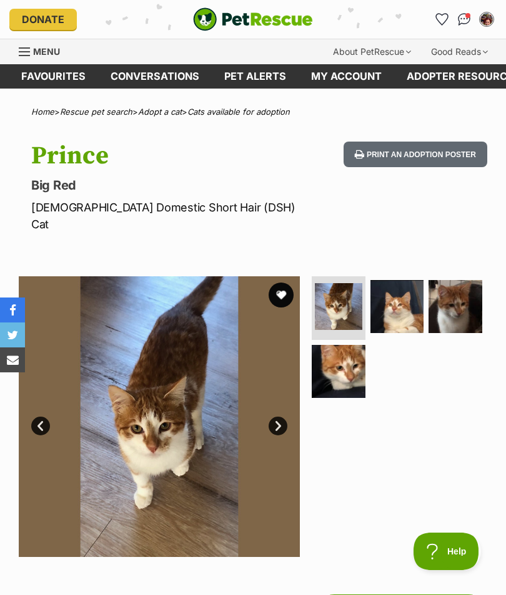
click at [275, 417] on link "Next" at bounding box center [277, 426] width 19 height 19
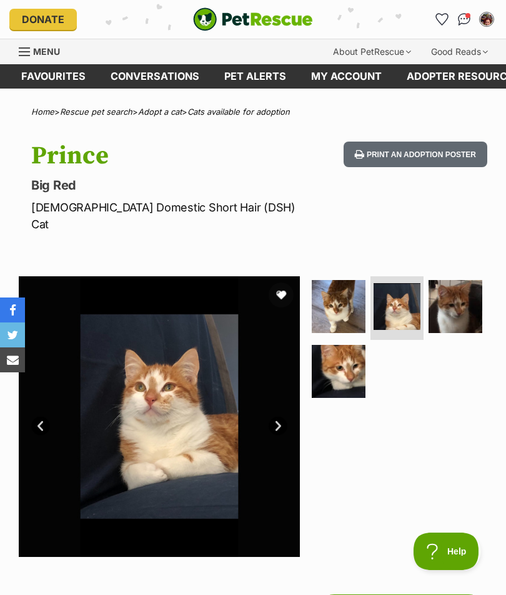
click at [279, 417] on link "Next" at bounding box center [277, 426] width 19 height 19
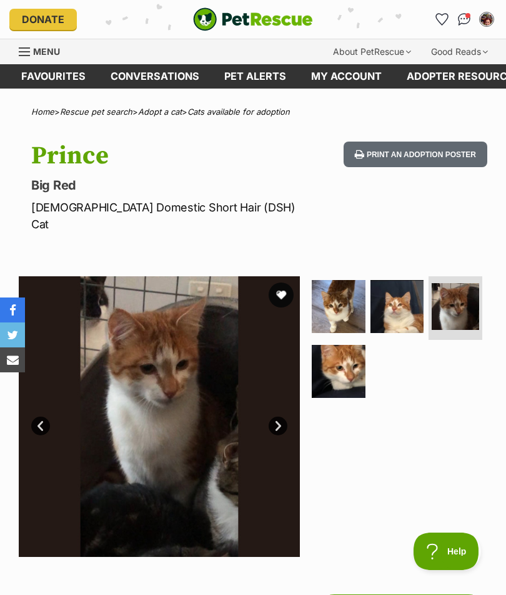
click at [272, 417] on link "Next" at bounding box center [277, 426] width 19 height 19
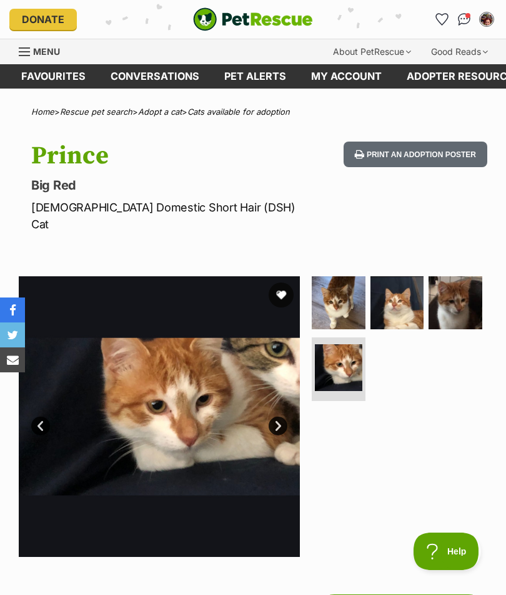
click at [278, 417] on link "Next" at bounding box center [277, 426] width 19 height 19
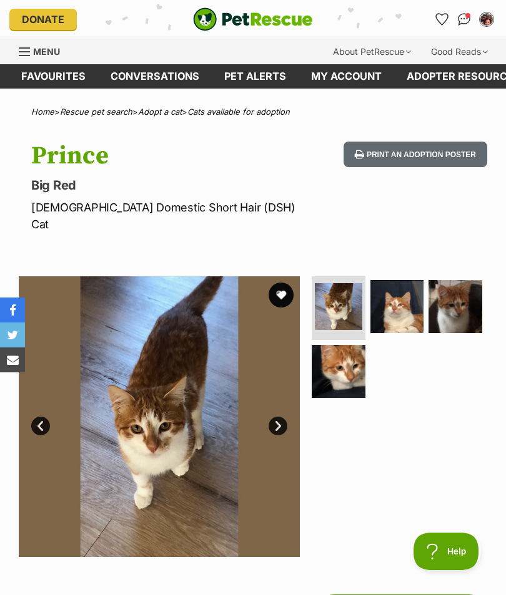
click at [404, 287] on img at bounding box center [397, 307] width 54 height 54
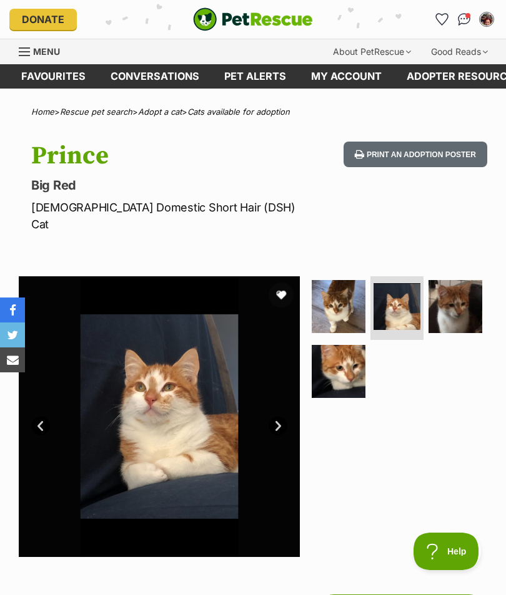
click at [469, 286] on img at bounding box center [455, 307] width 54 height 54
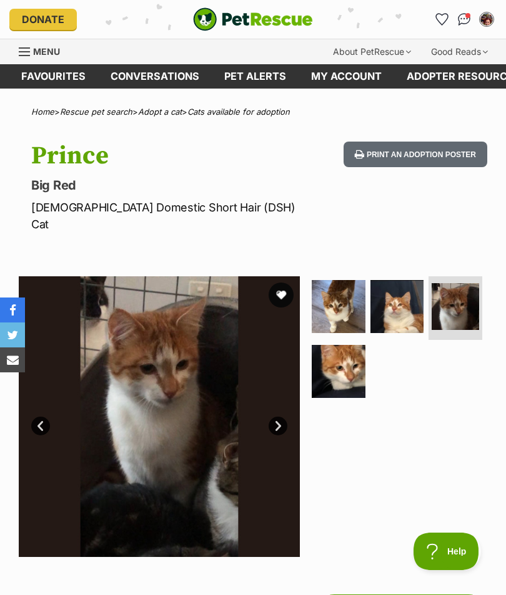
click at [348, 345] on img at bounding box center [338, 372] width 54 height 54
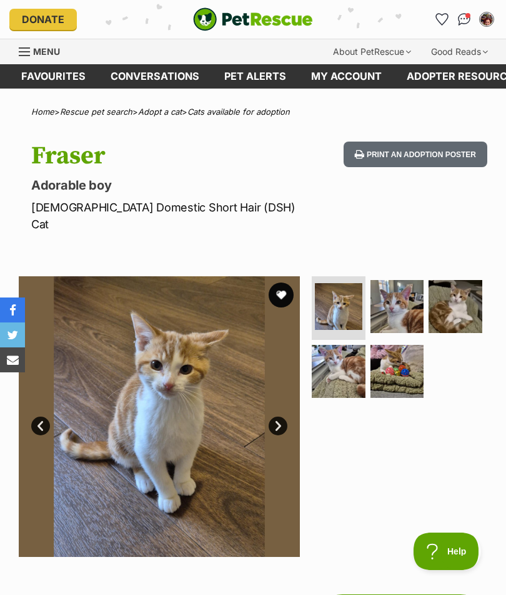
click at [392, 283] on img at bounding box center [397, 307] width 54 height 54
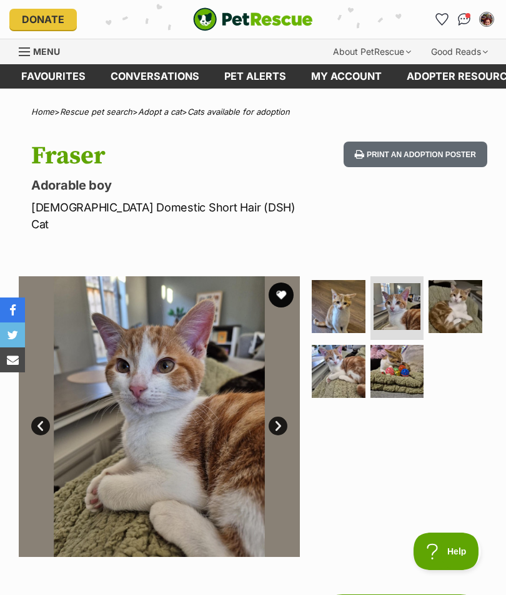
click at [461, 290] on img at bounding box center [455, 307] width 54 height 54
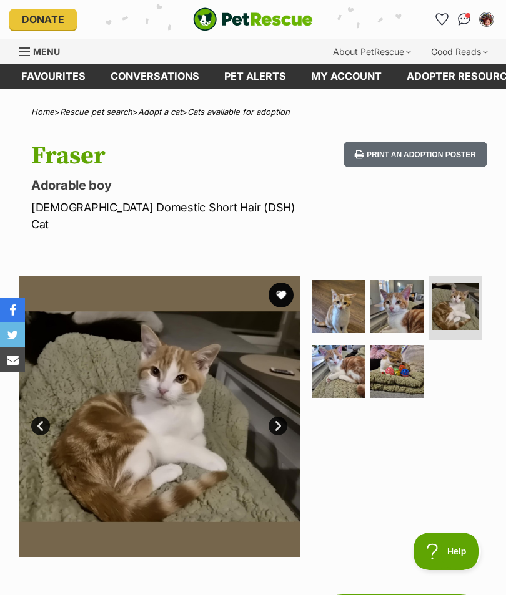
click at [333, 351] on img at bounding box center [338, 372] width 54 height 54
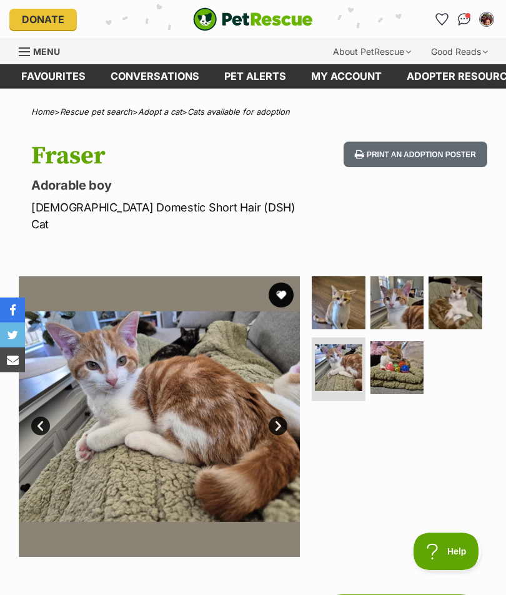
click at [390, 347] on img at bounding box center [397, 368] width 54 height 54
